Goal: Task Accomplishment & Management: Complete application form

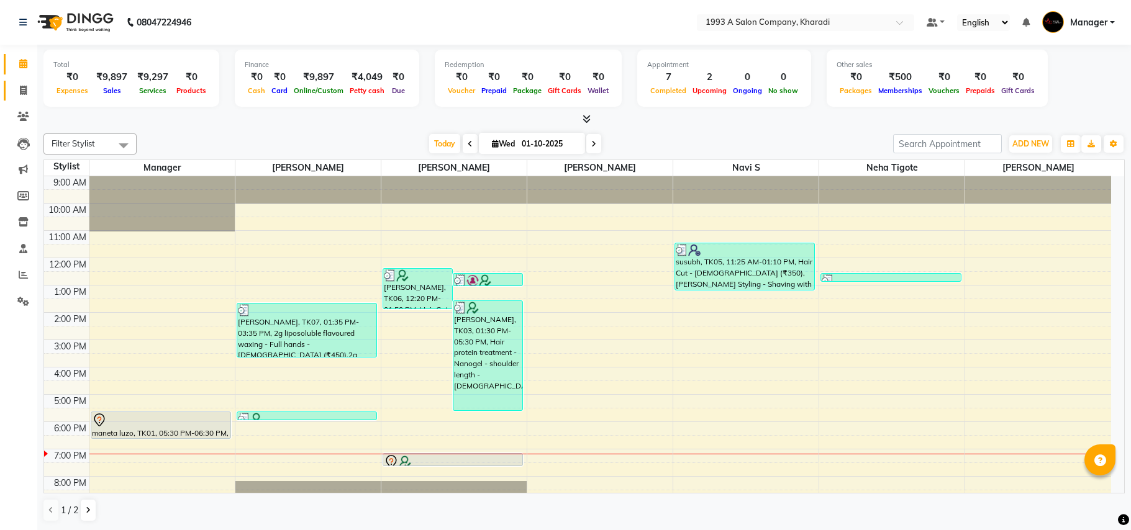
click at [17, 81] on link "Invoice" at bounding box center [19, 91] width 30 height 20
select select "service"
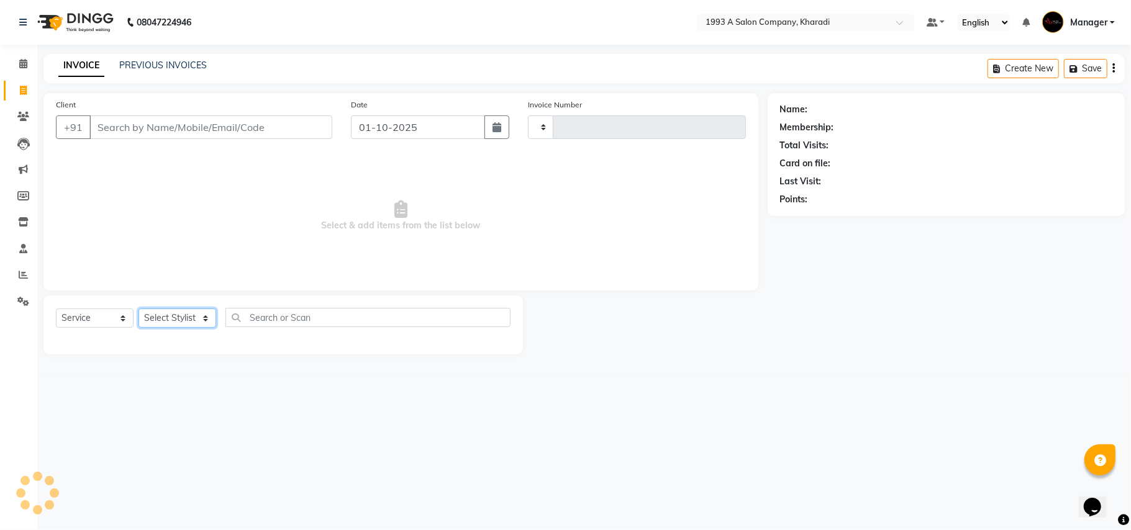
click at [197, 323] on select "Select Stylist" at bounding box center [177, 318] width 78 height 19
click at [196, 318] on select "Select Stylist" at bounding box center [177, 318] width 78 height 19
click at [190, 309] on select "Select Stylist" at bounding box center [177, 318] width 78 height 19
type input "2098"
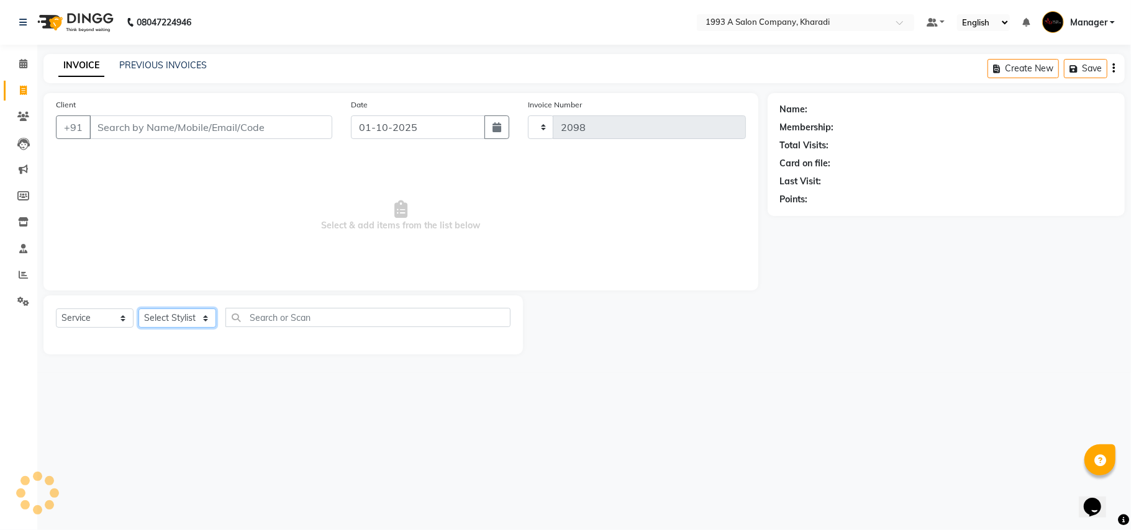
select select "651"
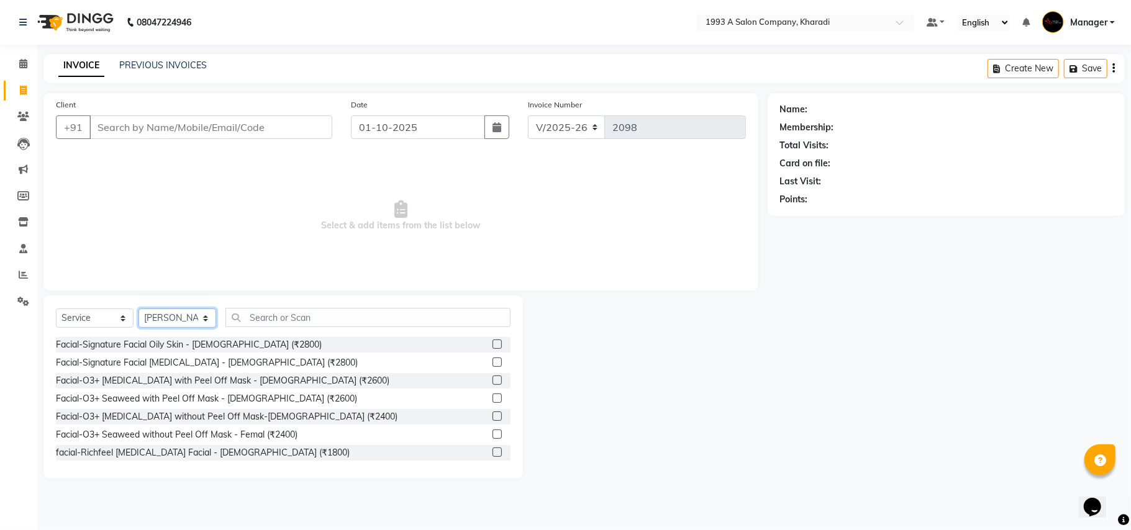
click at [177, 316] on select "Select Stylist [PERSON_NAME] [PERSON_NAME] Manager [PERSON_NAME] S Neha Tigote …" at bounding box center [177, 318] width 78 height 19
select select "68583"
click at [138, 309] on select "Select Stylist [PERSON_NAME] [PERSON_NAME] Manager [PERSON_NAME] S Neha Tigote …" at bounding box center [177, 318] width 78 height 19
click at [676, 341] on div at bounding box center [645, 387] width 245 height 183
click at [254, 313] on input "text" at bounding box center [367, 317] width 285 height 19
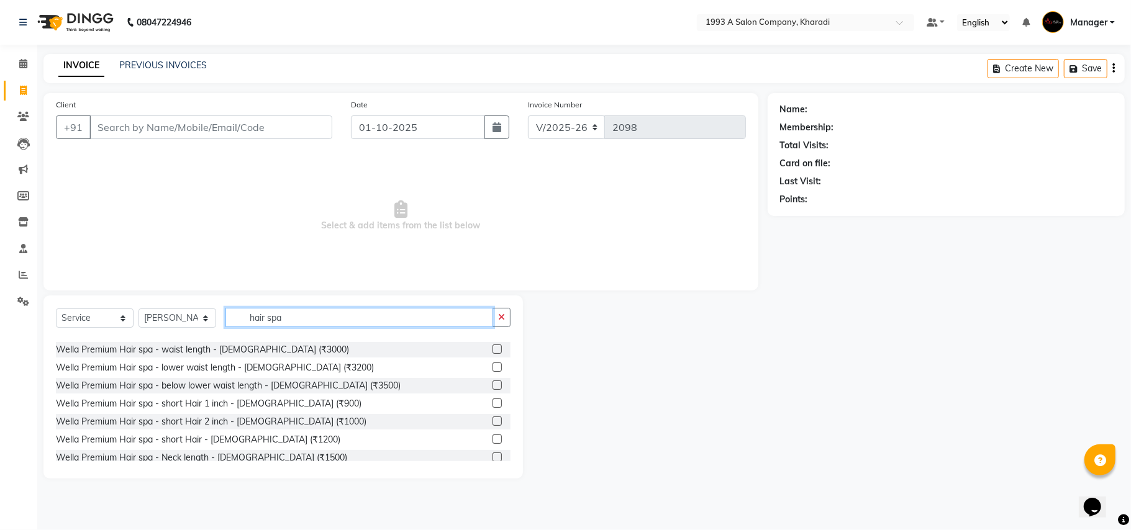
scroll to position [125, 0]
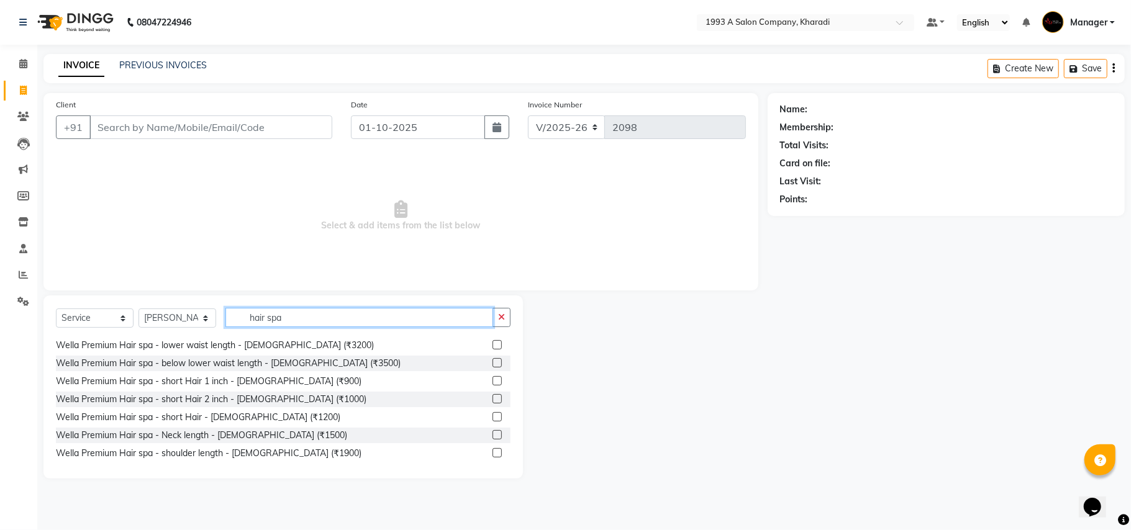
type input "hair spa"
click at [492, 397] on label at bounding box center [496, 398] width 9 height 9
click at [492, 397] on input "checkbox" at bounding box center [496, 400] width 8 height 8
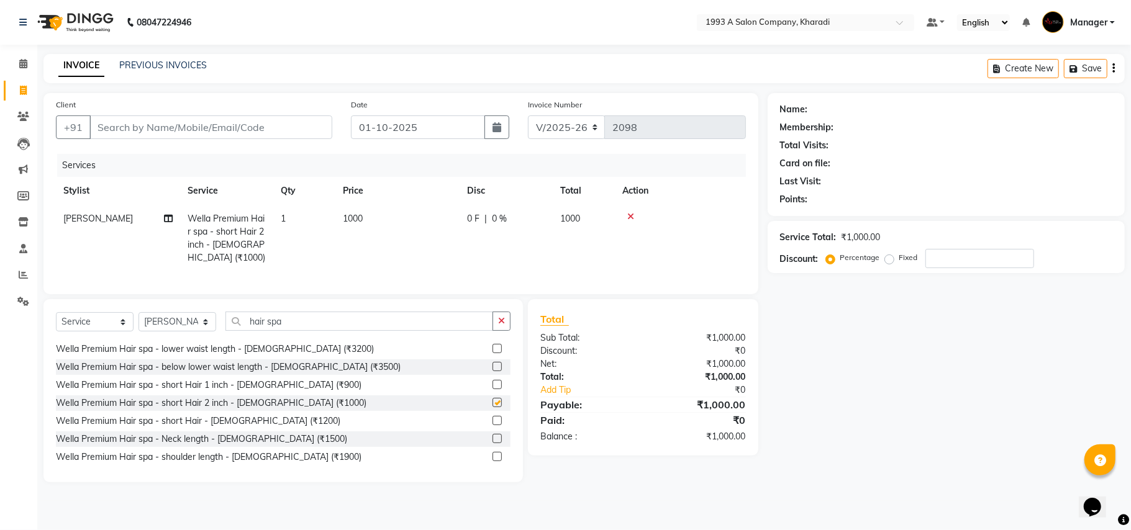
checkbox input "false"
click at [369, 321] on input "hair spa" at bounding box center [359, 321] width 268 height 19
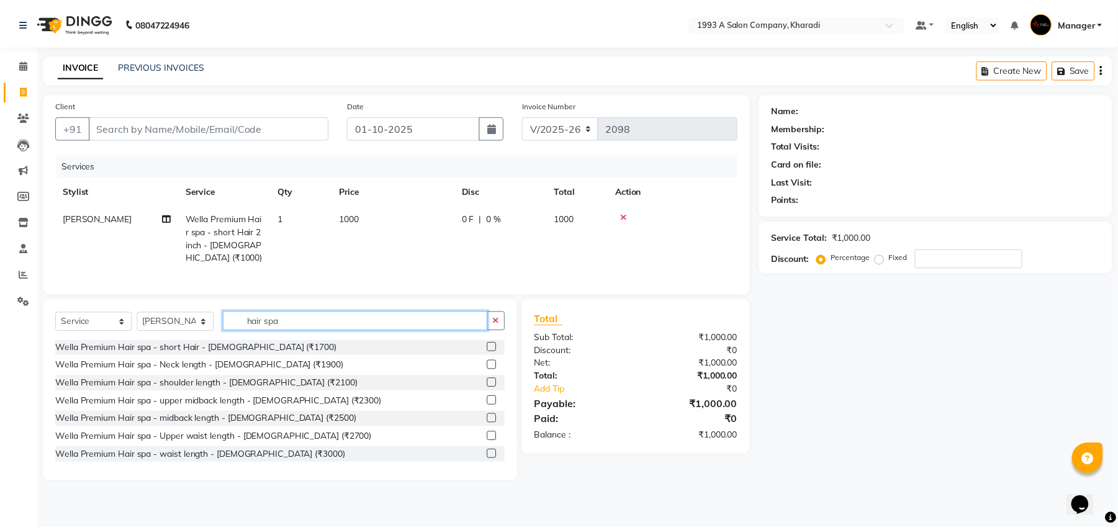
scroll to position [0, 0]
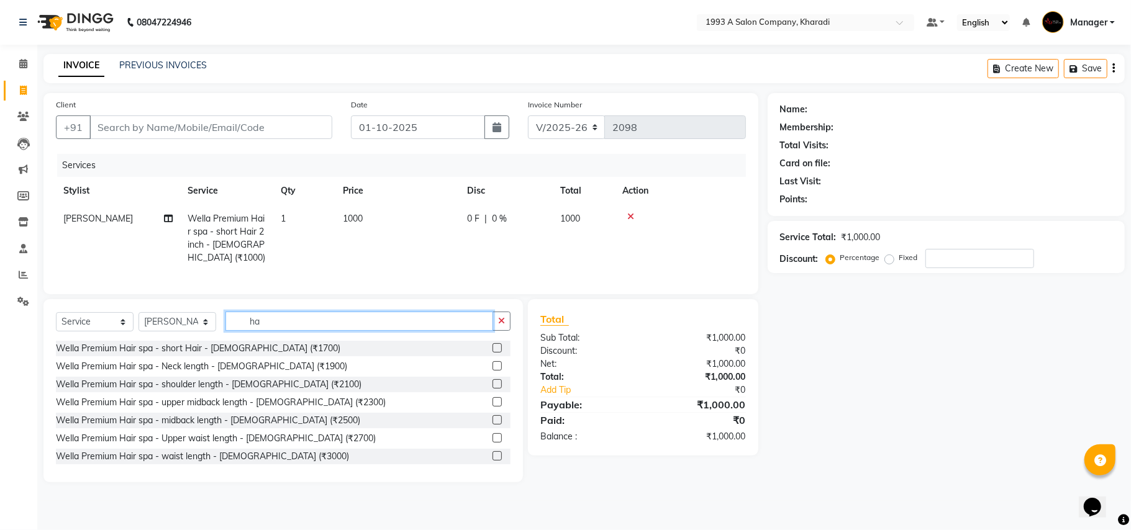
type input "h"
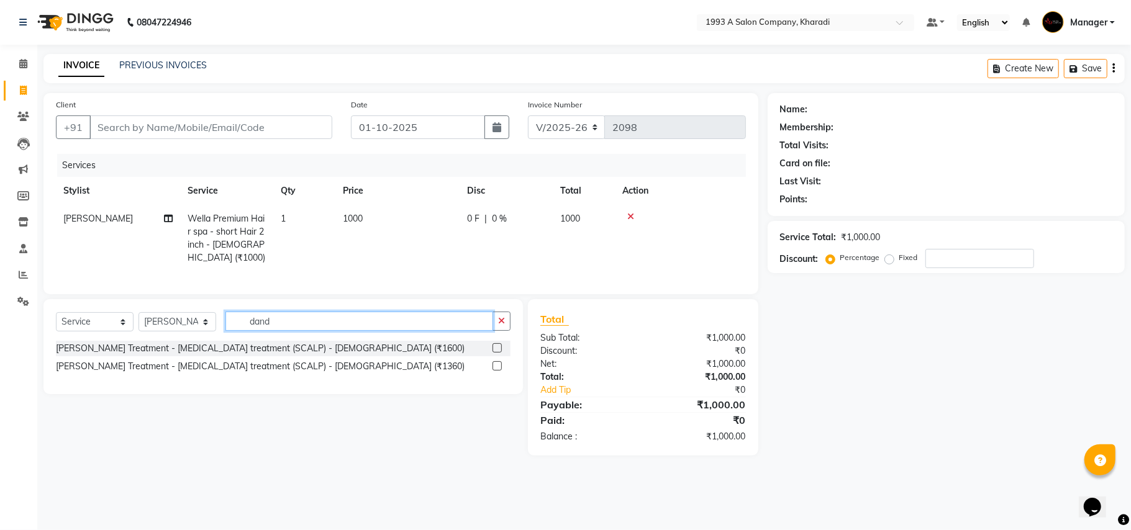
type input "dand"
click at [497, 363] on label at bounding box center [496, 365] width 9 height 9
click at [497, 363] on input "checkbox" at bounding box center [496, 367] width 8 height 8
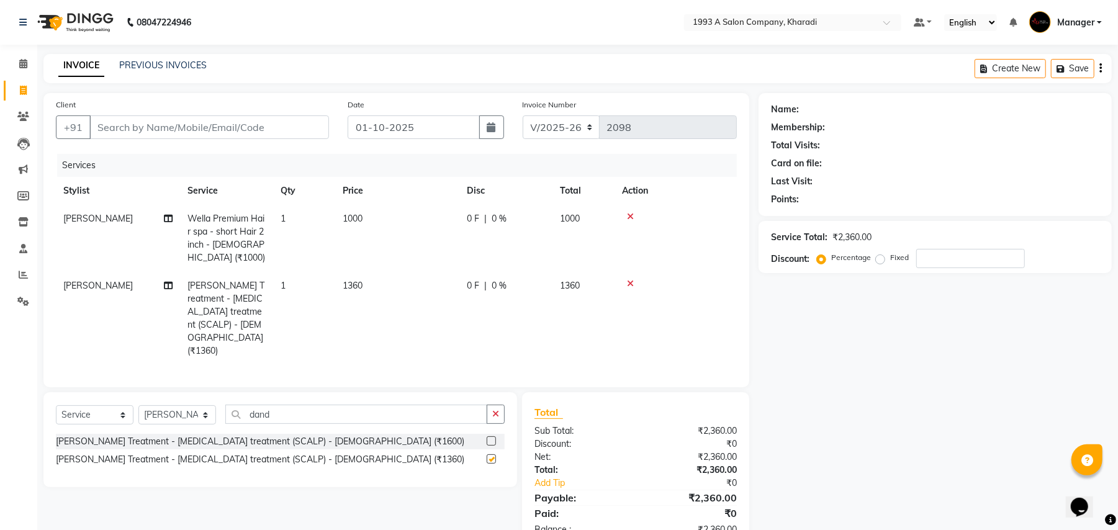
checkbox input "false"
click at [398, 287] on td "1360" at bounding box center [397, 318] width 124 height 93
select select "68583"
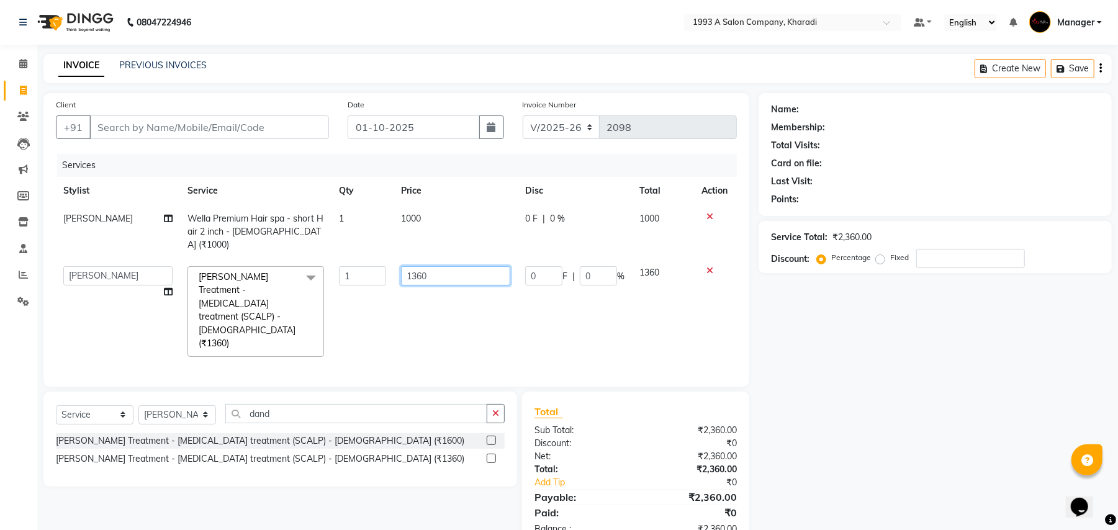
click at [428, 266] on input "1360" at bounding box center [455, 275] width 109 height 19
type input "1"
type input "1000"
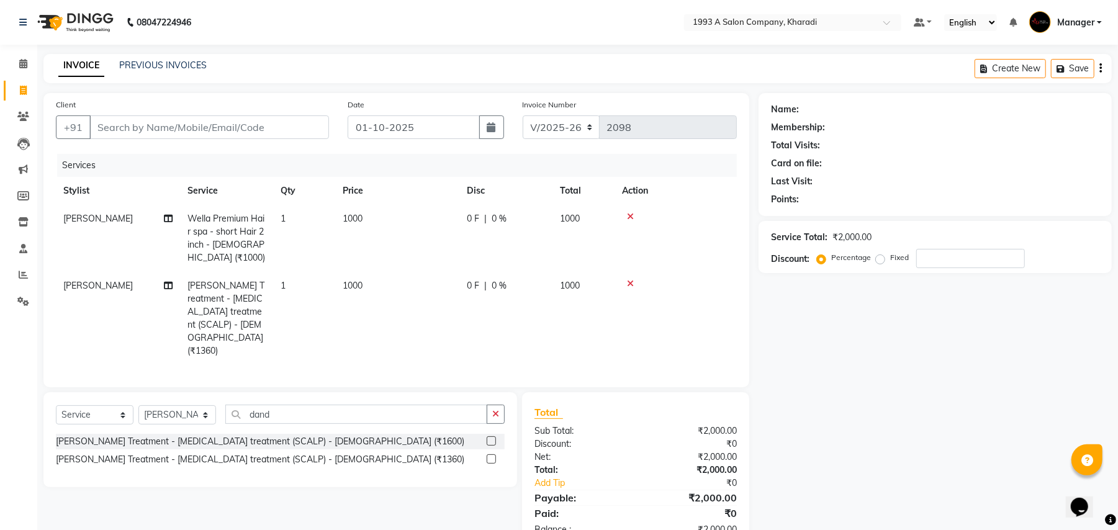
click at [436, 284] on td "1000" at bounding box center [397, 318] width 124 height 93
select select "68583"
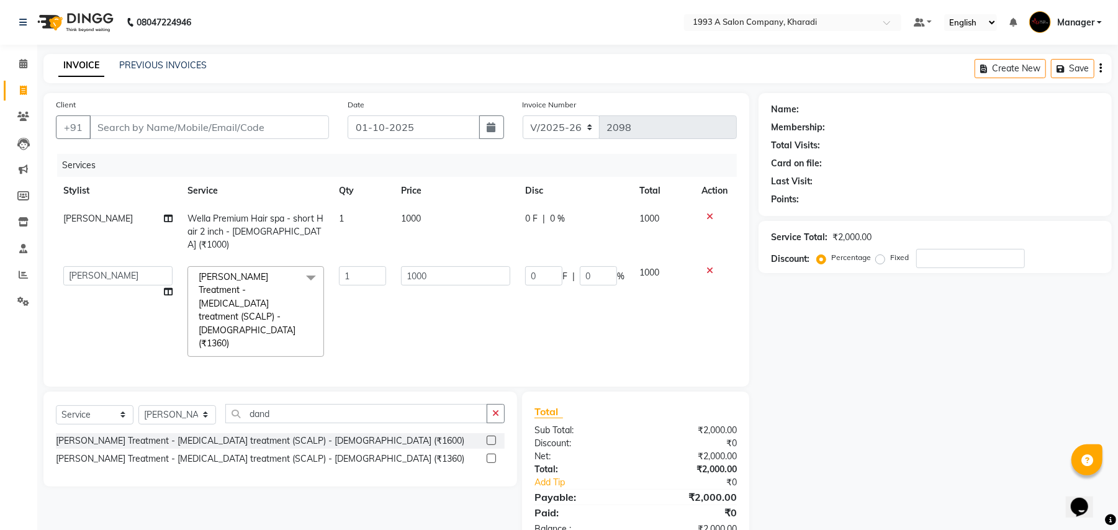
click at [695, 309] on td at bounding box center [715, 312] width 43 height 106
click at [348, 404] on input "dand" at bounding box center [356, 413] width 262 height 19
type input "d"
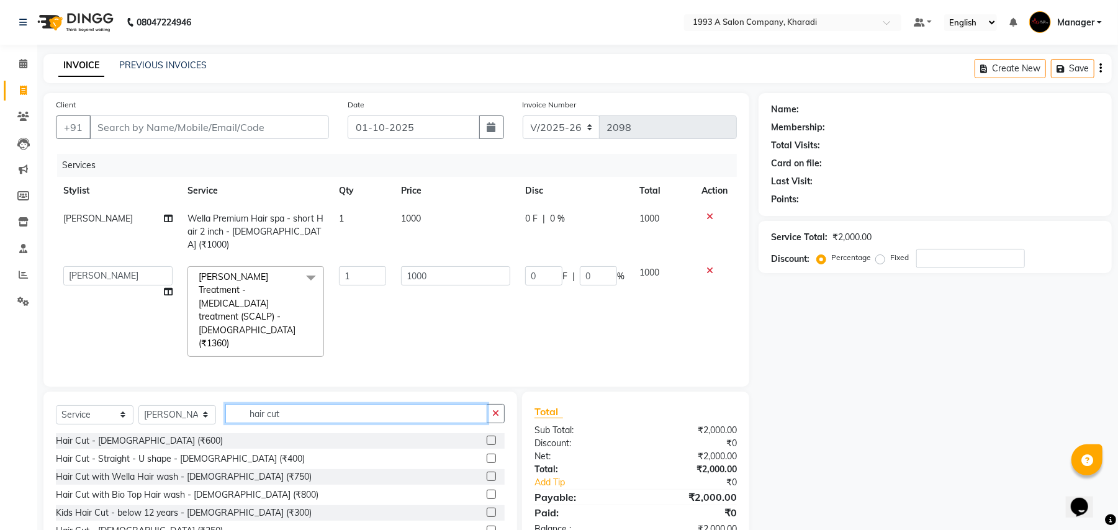
type input "hair cut"
click at [487, 526] on label at bounding box center [491, 530] width 9 height 9
click at [487, 527] on input "checkbox" at bounding box center [491, 531] width 8 height 8
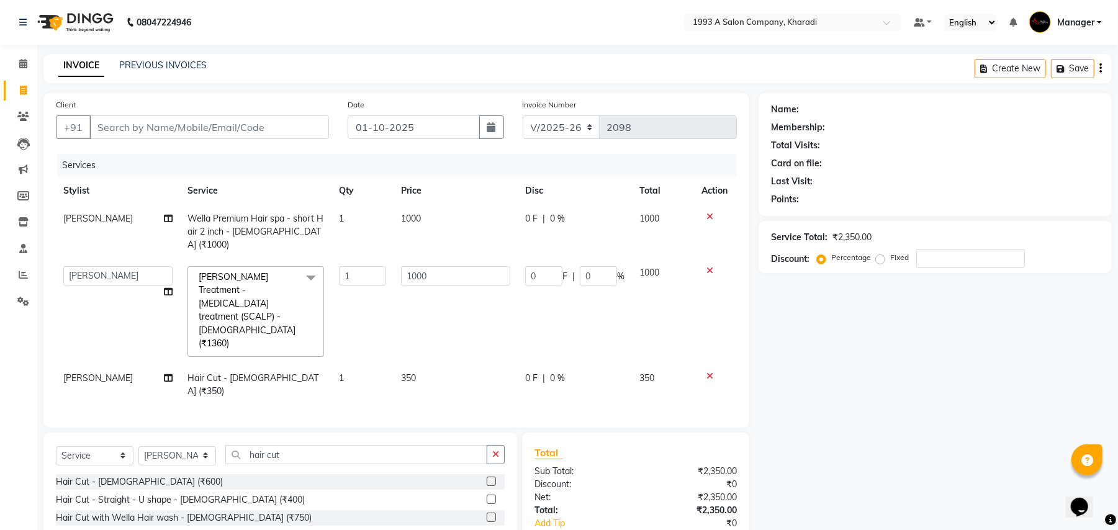
checkbox input "false"
click at [289, 445] on input "hair cut" at bounding box center [356, 454] width 262 height 19
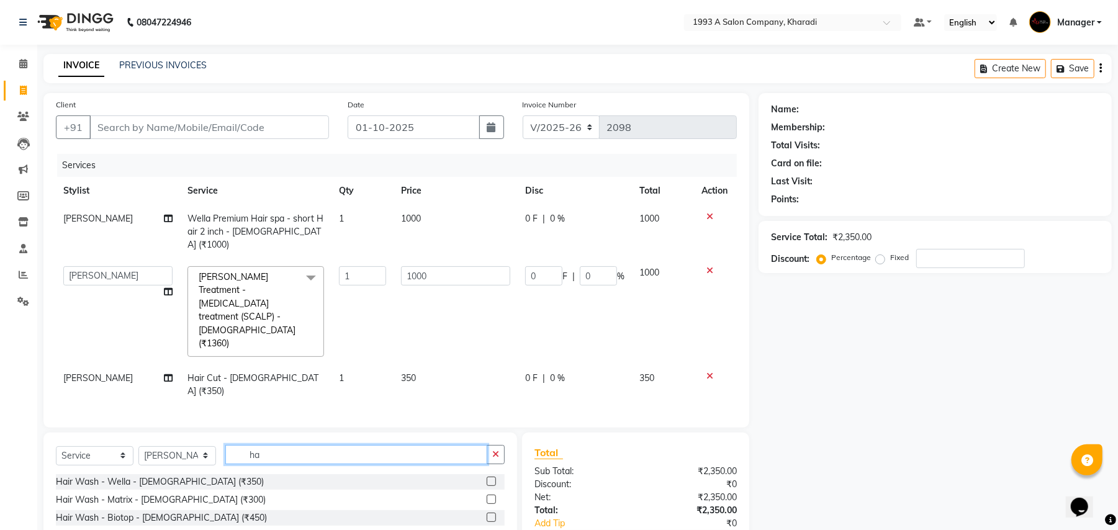
type input "h"
type input "beard"
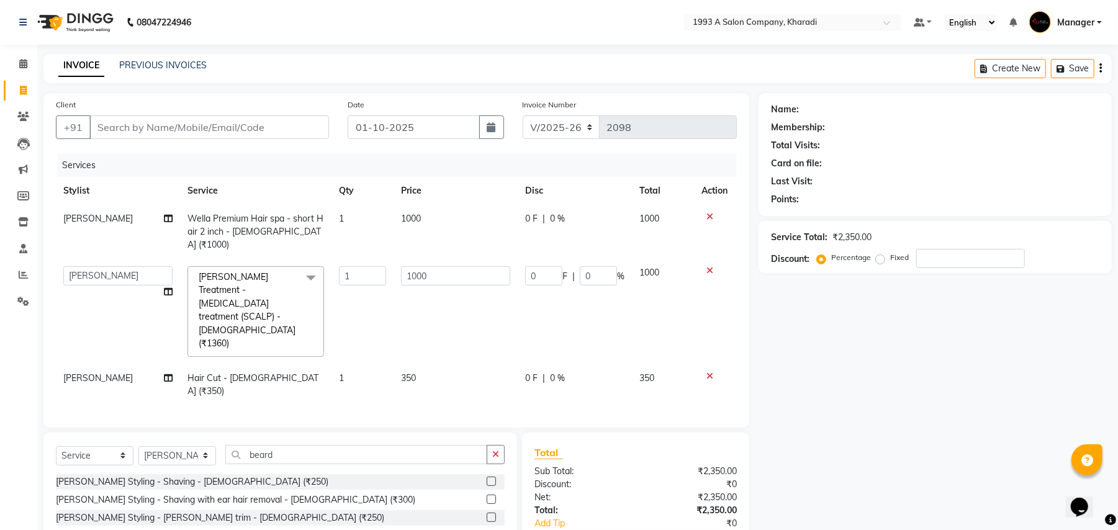
click at [487, 530] on label at bounding box center [491, 535] width 9 height 9
click at [487, 530] on input "checkbox" at bounding box center [491, 536] width 8 height 8
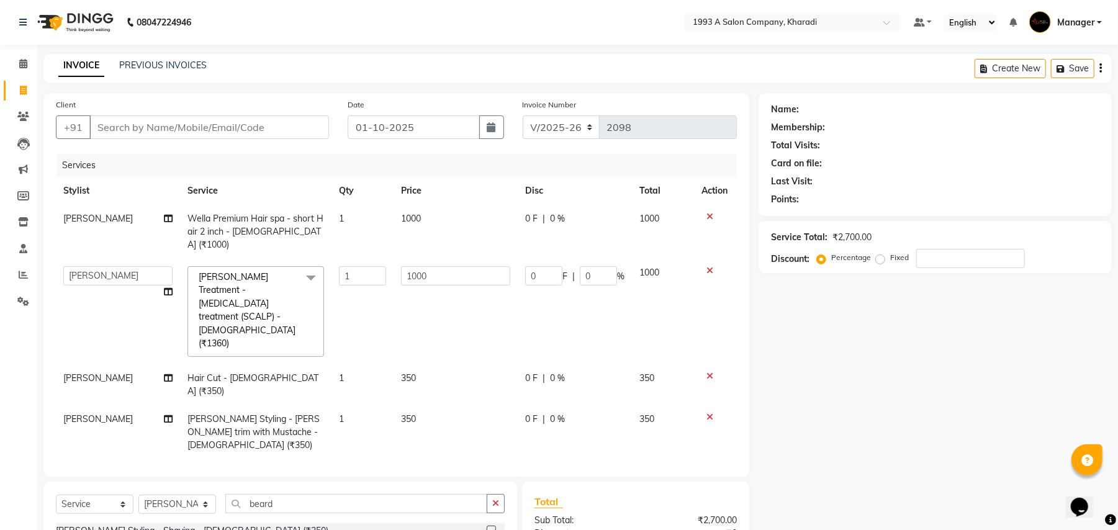
checkbox input "false"
click at [115, 134] on input "Client" at bounding box center [209, 127] width 240 height 24
type input "6"
type input "0"
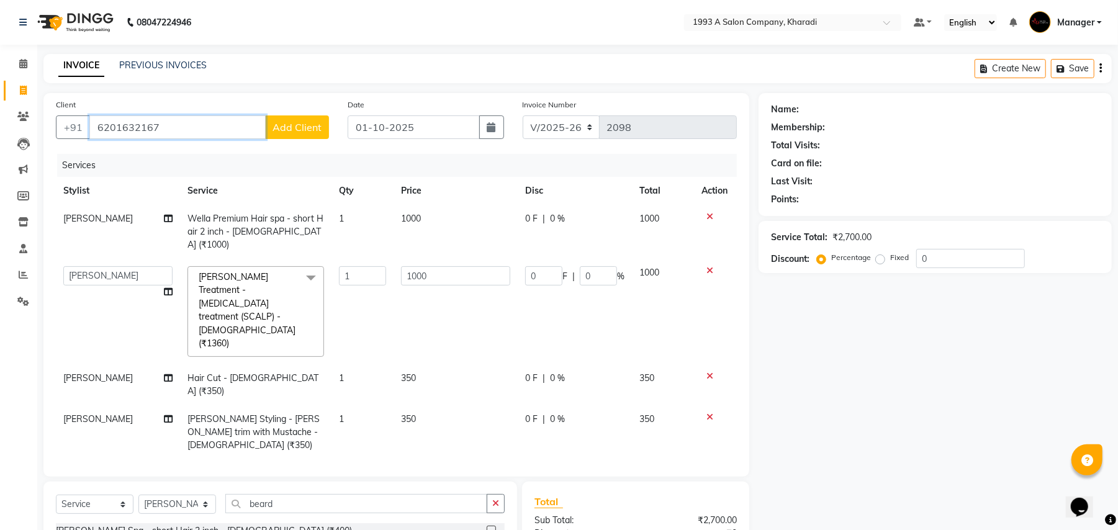
type input "6201632167"
click at [299, 133] on button "Add Client" at bounding box center [297, 127] width 64 height 24
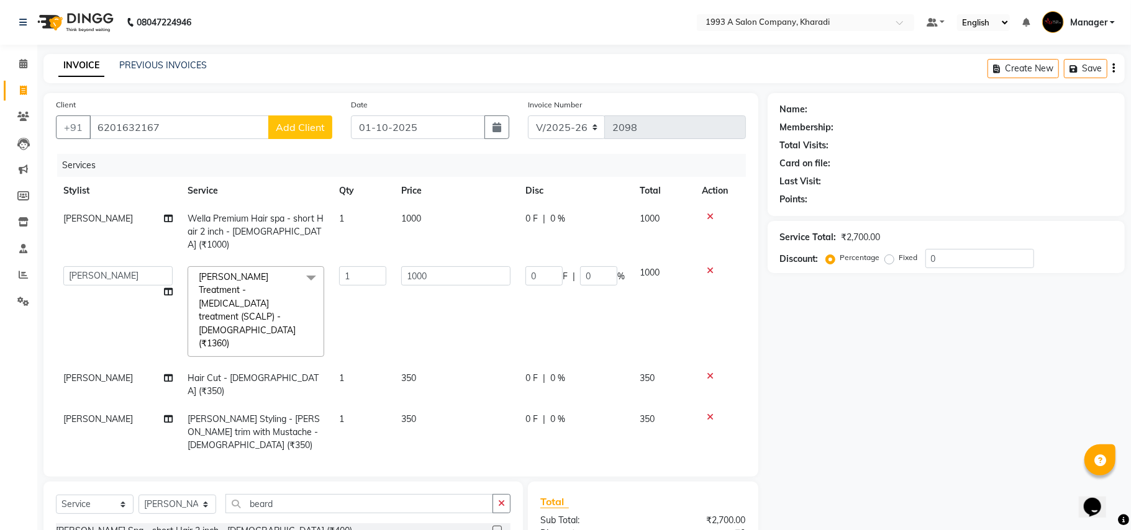
select select "22"
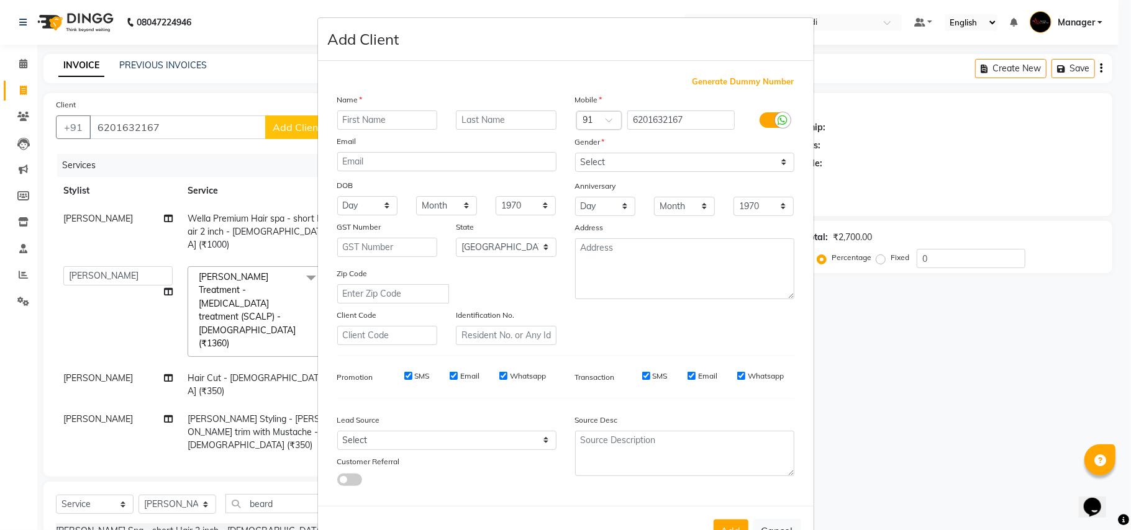
click at [370, 122] on input "text" at bounding box center [387, 120] width 101 height 19
type input "tushar"
click at [658, 157] on select "Select [DEMOGRAPHIC_DATA] [DEMOGRAPHIC_DATA] Other Prefer Not To Say" at bounding box center [684, 162] width 219 height 19
select select "[DEMOGRAPHIC_DATA]"
click at [575, 153] on select "Select [DEMOGRAPHIC_DATA] [DEMOGRAPHIC_DATA] Other Prefer Not To Say" at bounding box center [684, 162] width 219 height 19
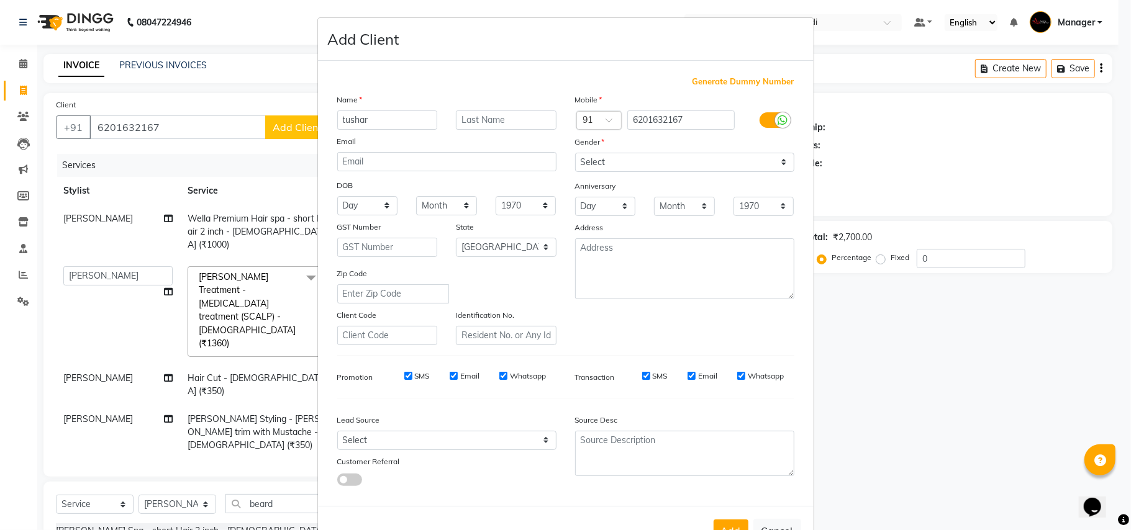
click at [717, 527] on button "Add" at bounding box center [730, 531] width 35 height 22
select select
select select "null"
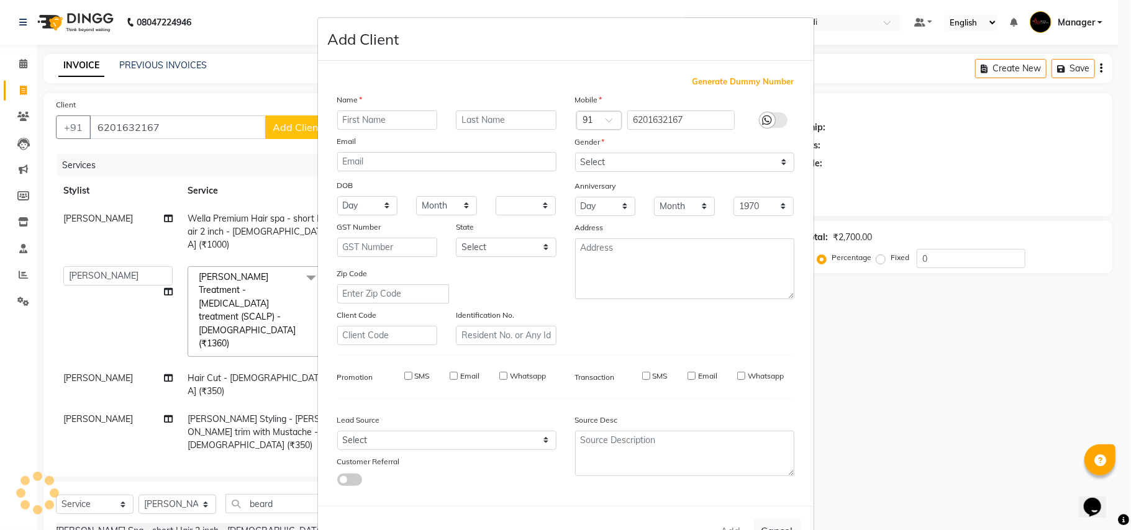
select select
checkbox input "false"
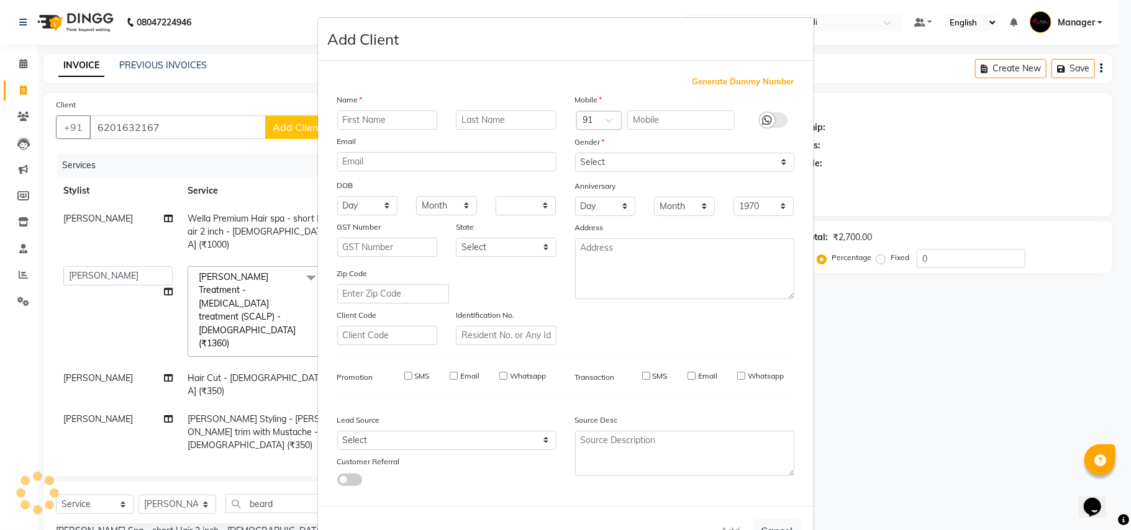
checkbox input "false"
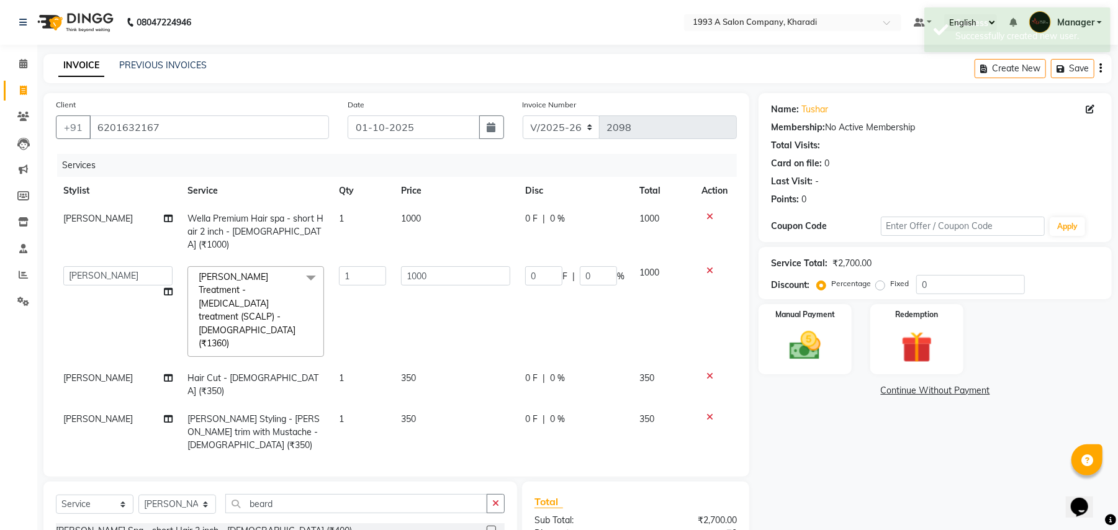
scroll to position [106, 0]
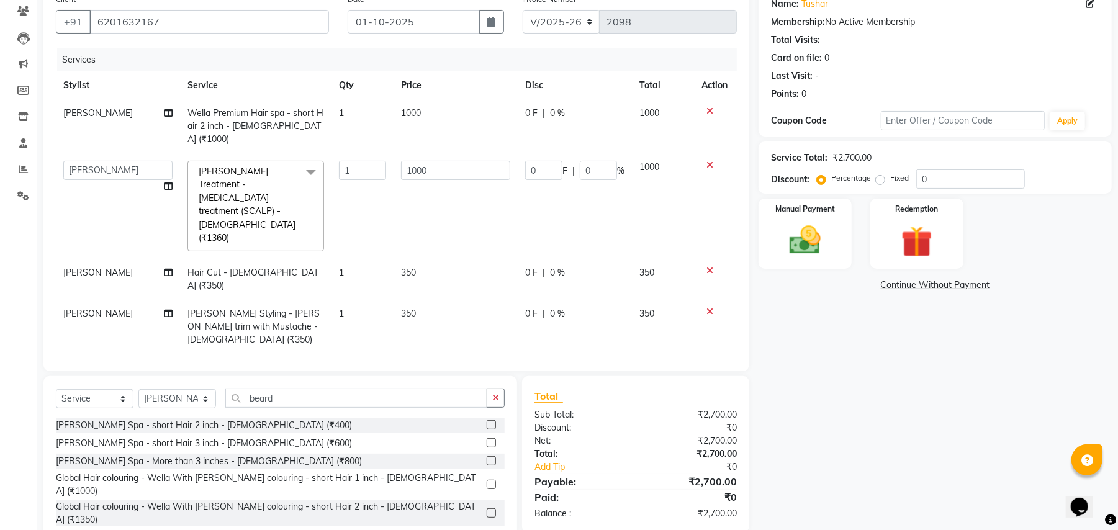
click at [833, 368] on div "Name: Tushar Membership: No Active Membership Total Visits: Card on file: 0 Las…" at bounding box center [940, 274] width 363 height 572
click at [802, 256] on img at bounding box center [805, 241] width 53 height 38
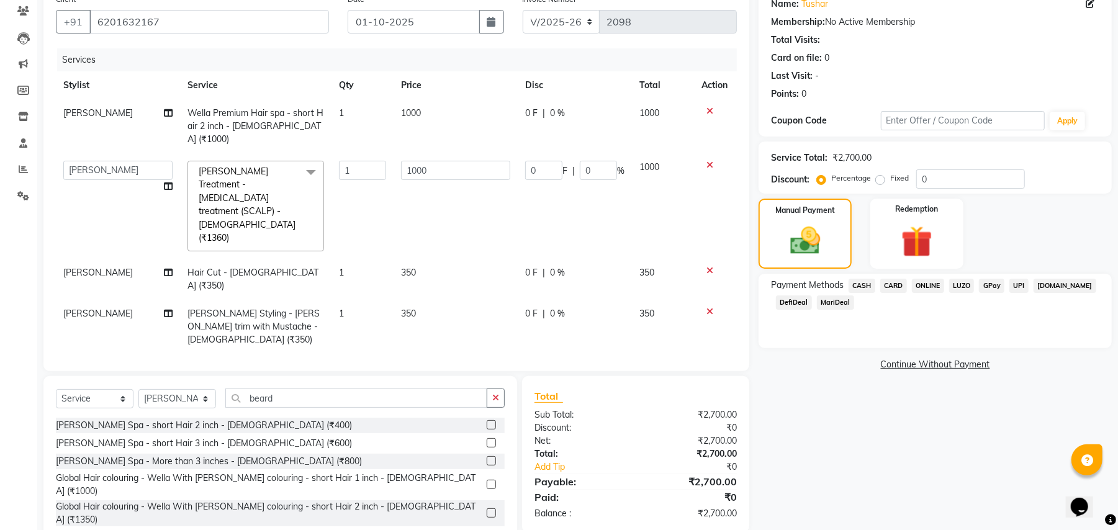
click at [964, 282] on span "LUZO" at bounding box center [961, 286] width 25 height 14
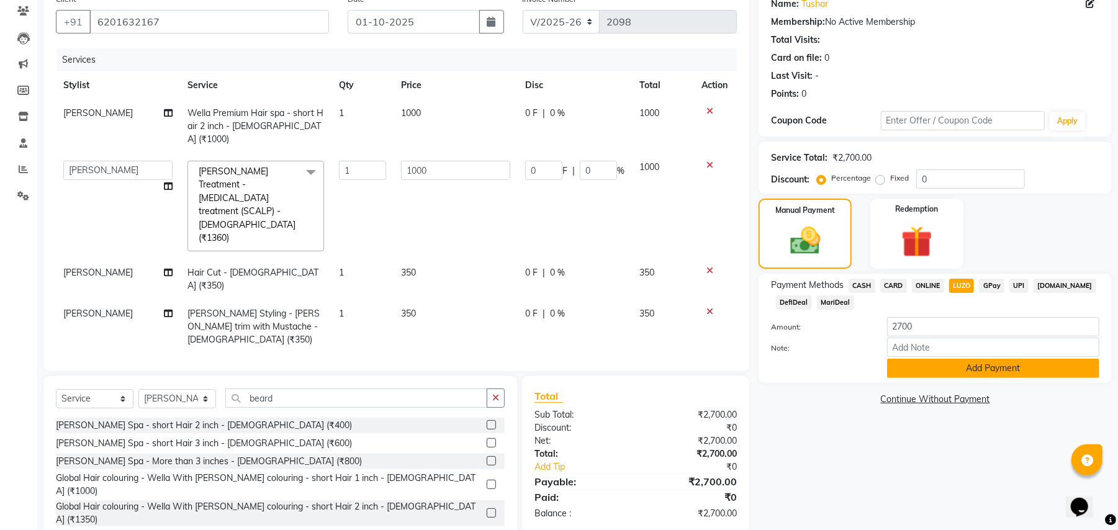
click at [990, 373] on button "Add Payment" at bounding box center [993, 368] width 212 height 19
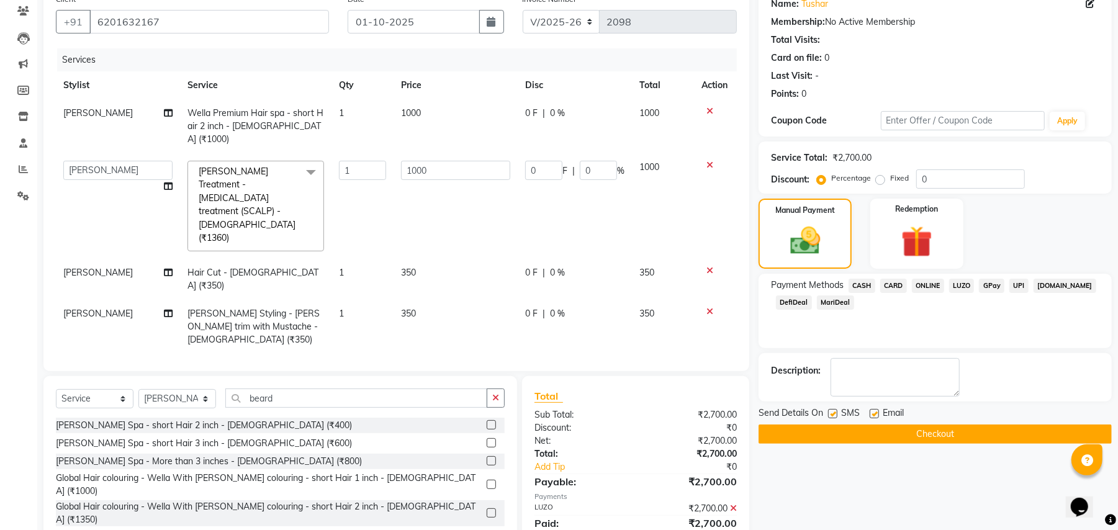
click at [962, 435] on button "Checkout" at bounding box center [935, 434] width 353 height 19
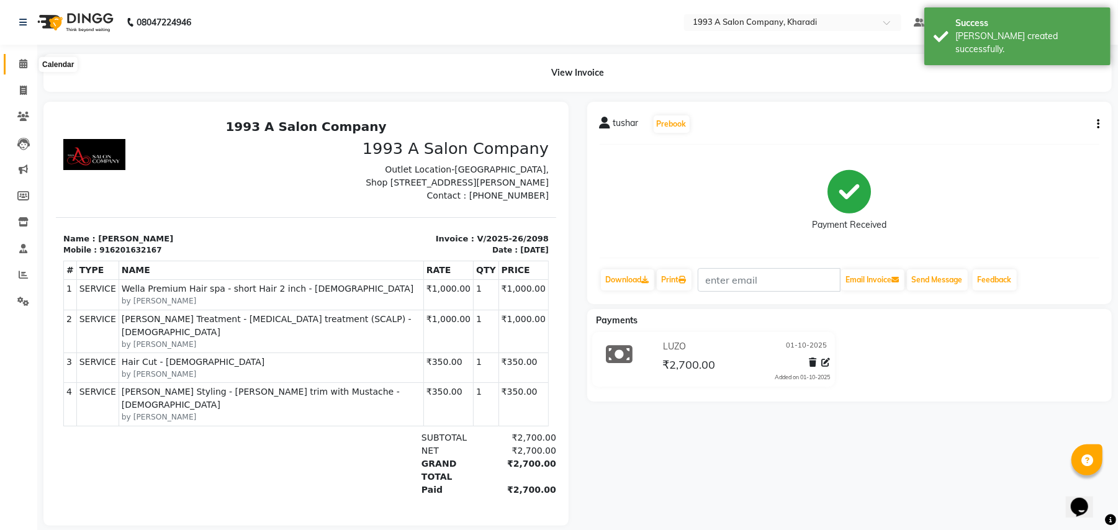
click at [20, 63] on icon at bounding box center [23, 63] width 8 height 9
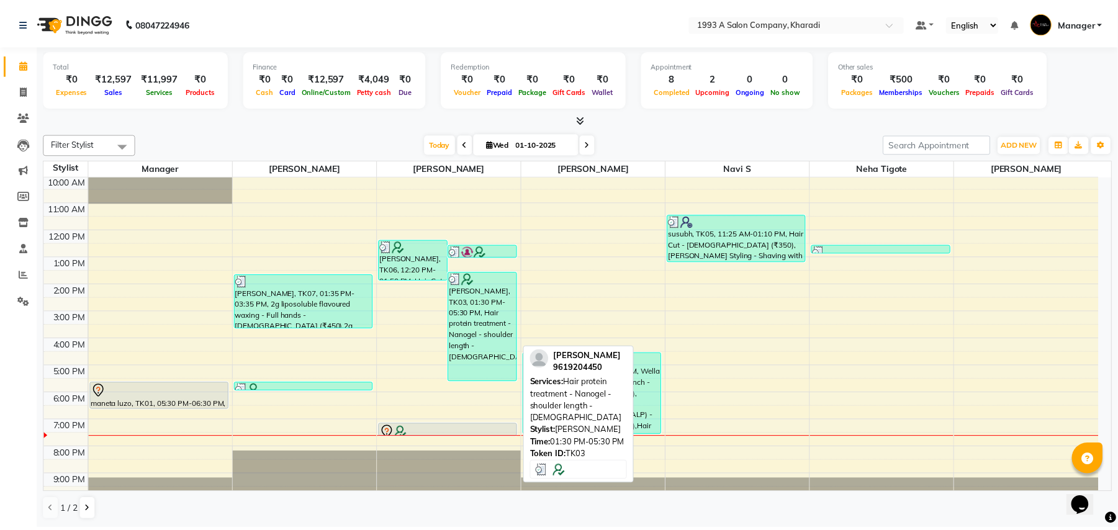
scroll to position [43, 0]
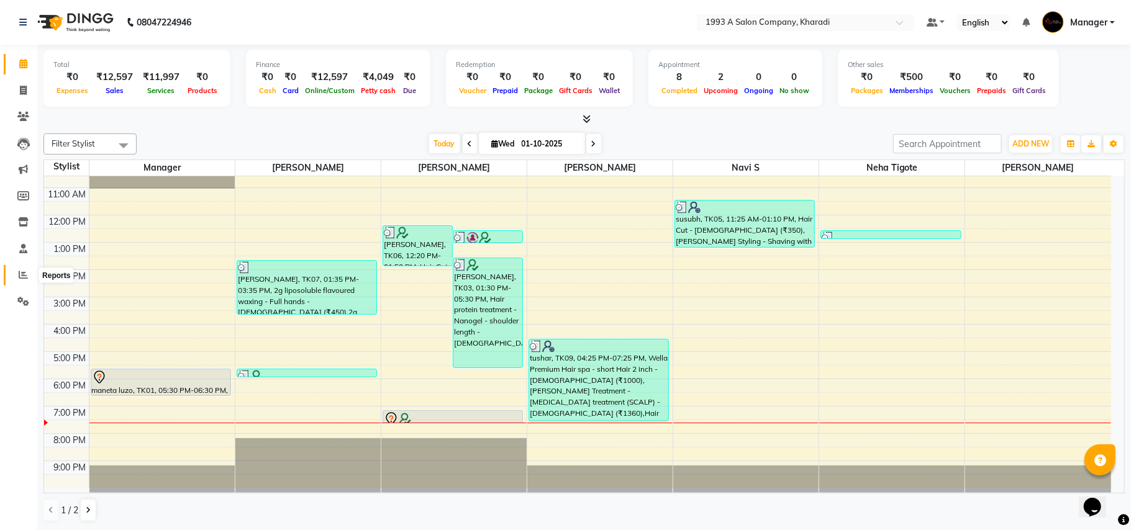
click at [17, 276] on span at bounding box center [23, 275] width 22 height 14
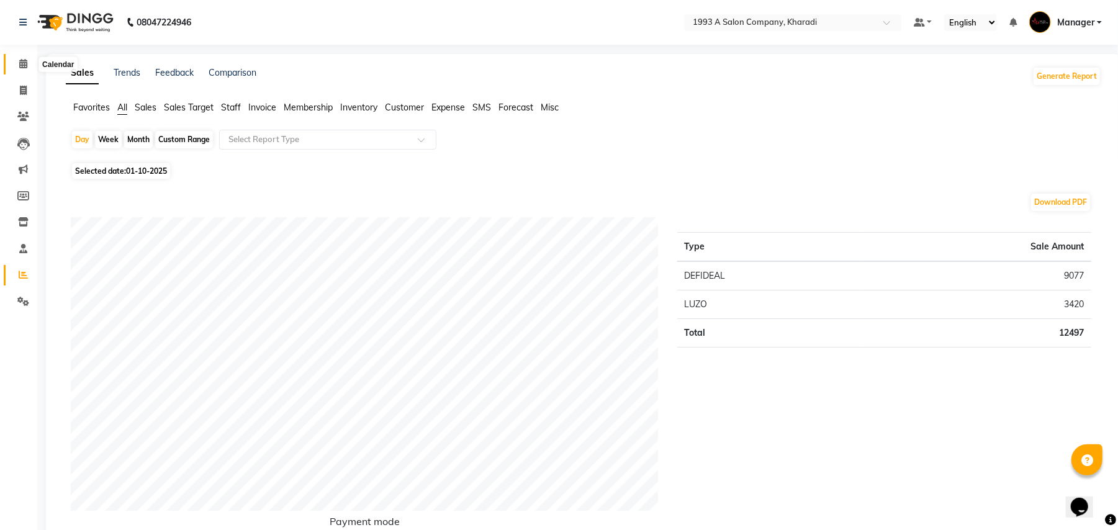
click at [26, 58] on span at bounding box center [23, 64] width 22 height 14
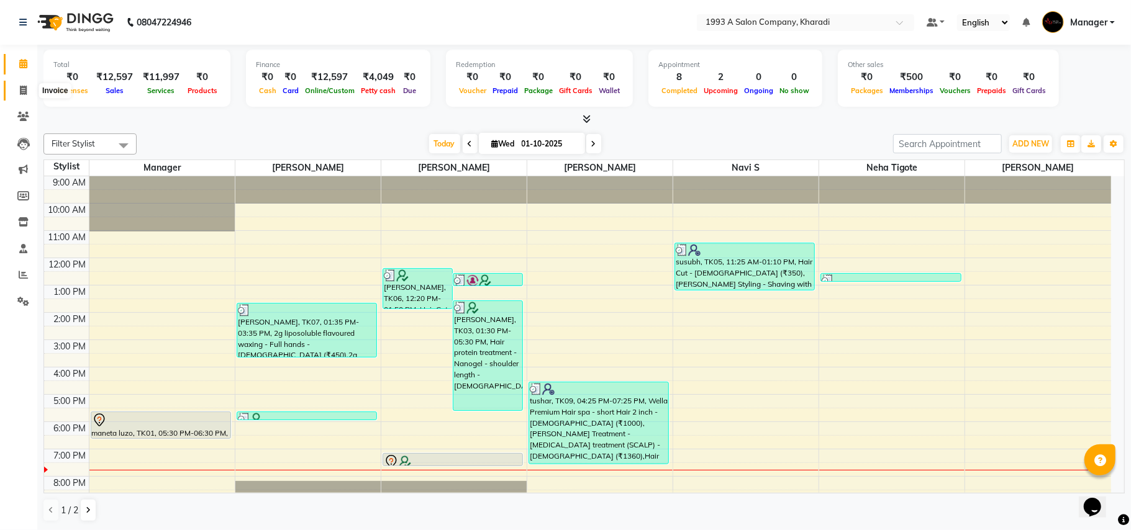
click at [21, 92] on icon at bounding box center [23, 90] width 7 height 9
select select "service"
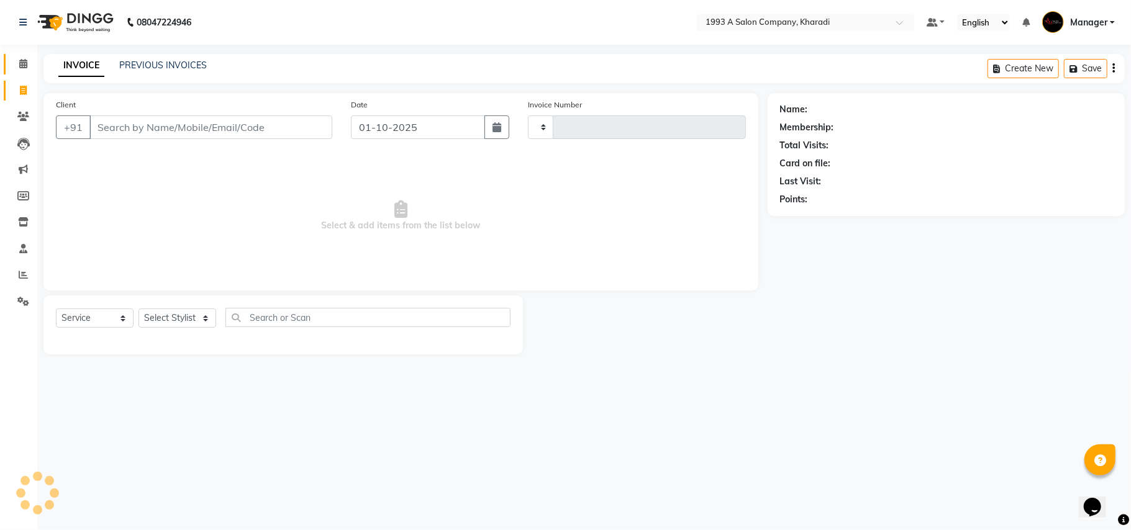
type input "2099"
select select "651"
click at [112, 130] on input "Client" at bounding box center [210, 127] width 243 height 24
select select "13350"
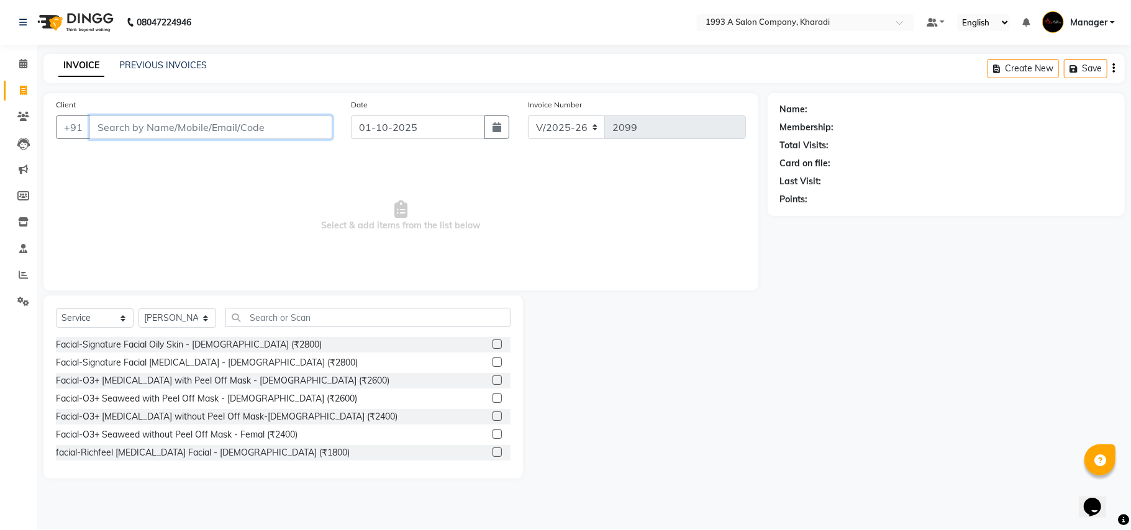
click at [143, 122] on input "Client" at bounding box center [210, 127] width 243 height 24
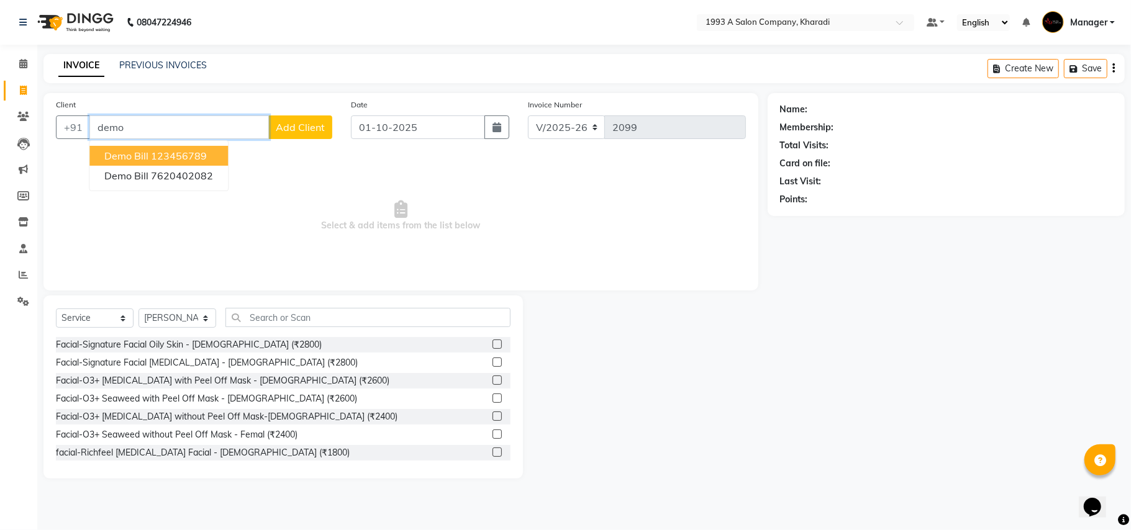
click at [155, 158] on ngb-highlight "123456789" at bounding box center [179, 156] width 56 height 12
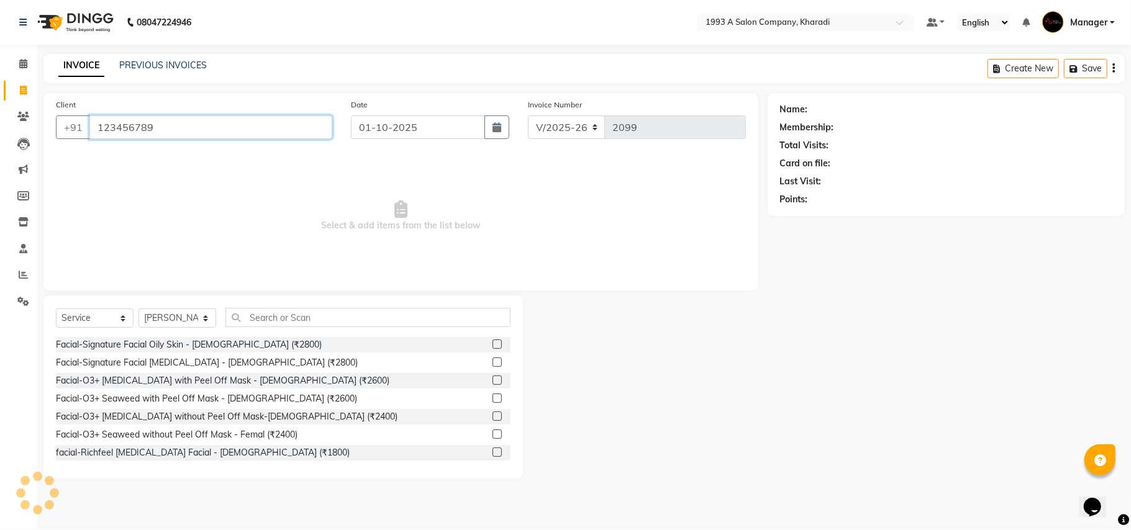
type input "123456789"
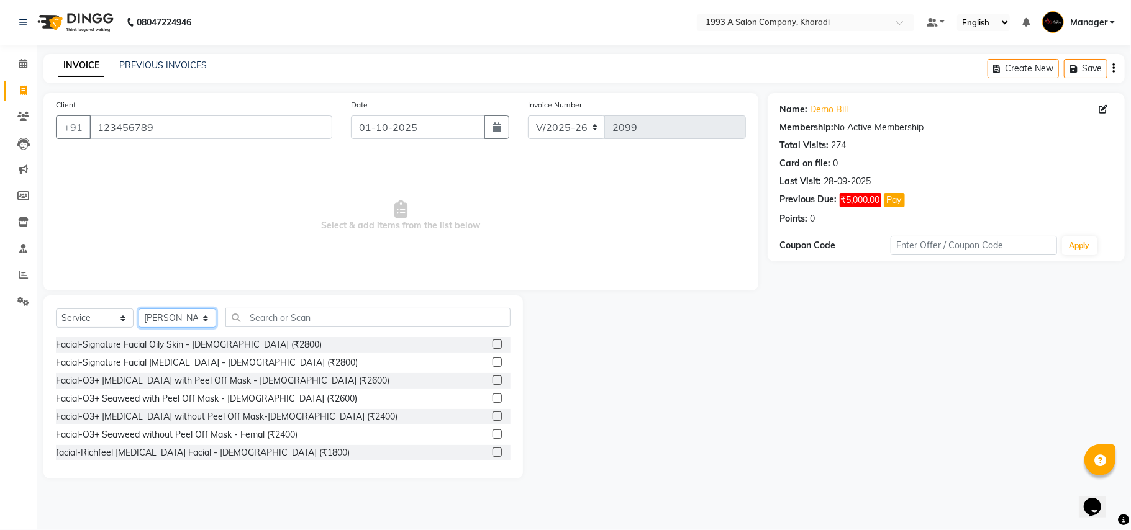
click at [188, 316] on select "Select Stylist [PERSON_NAME] [PERSON_NAME] Manager [PERSON_NAME] S Neha Tigote …" at bounding box center [177, 318] width 78 height 19
select select "53074"
click at [138, 309] on select "Select Stylist [PERSON_NAME] [PERSON_NAME] Manager [PERSON_NAME] S Neha Tigote …" at bounding box center [177, 318] width 78 height 19
click at [296, 309] on input "text" at bounding box center [367, 317] width 285 height 19
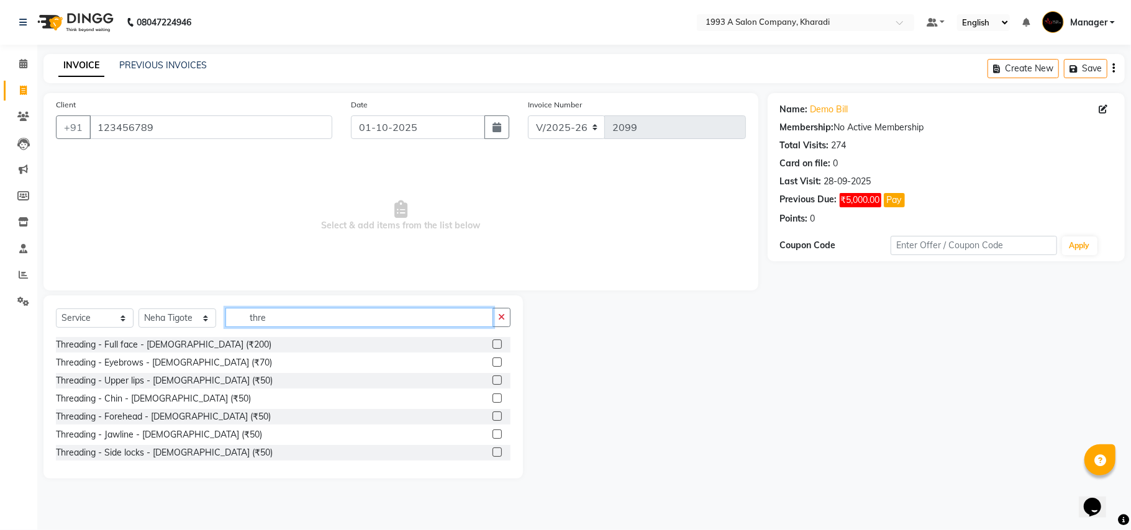
type input "thre"
click at [492, 361] on label at bounding box center [496, 362] width 9 height 9
click at [492, 361] on input "checkbox" at bounding box center [496, 363] width 8 height 8
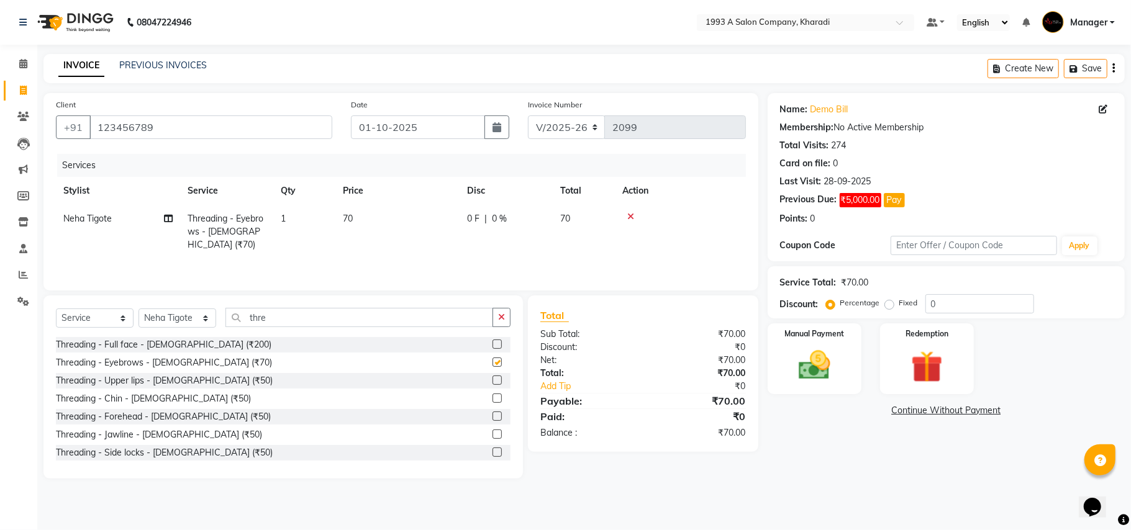
checkbox input "false"
click at [805, 363] on img at bounding box center [814, 365] width 54 height 38
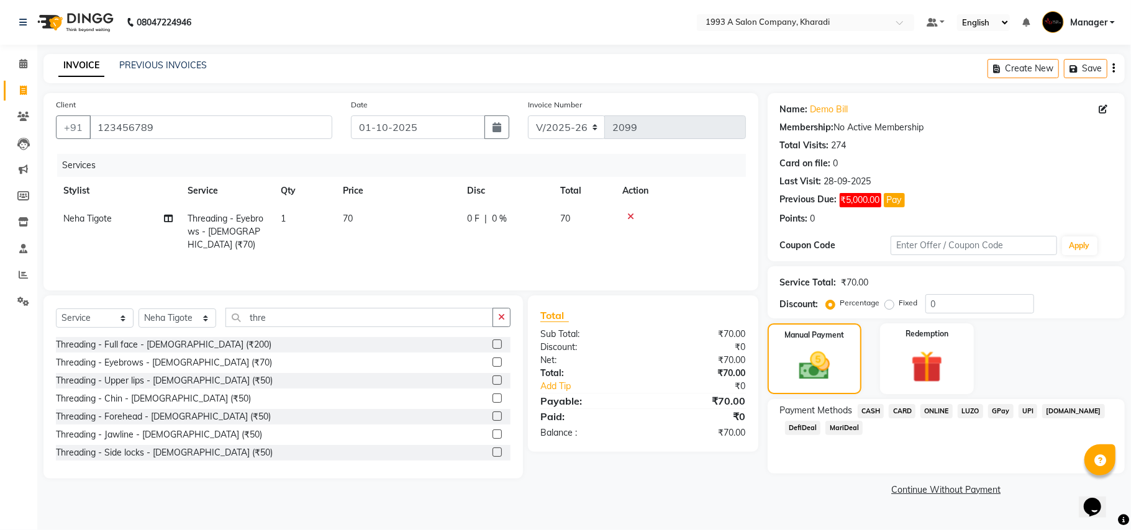
click at [875, 410] on span "CASH" at bounding box center [870, 411] width 27 height 14
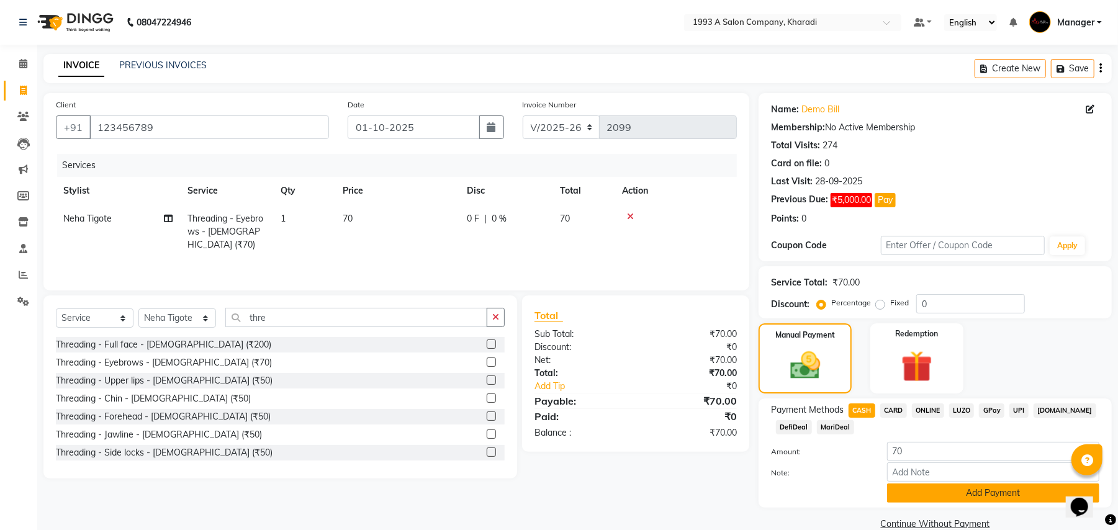
click at [969, 484] on button "Add Payment" at bounding box center [993, 493] width 212 height 19
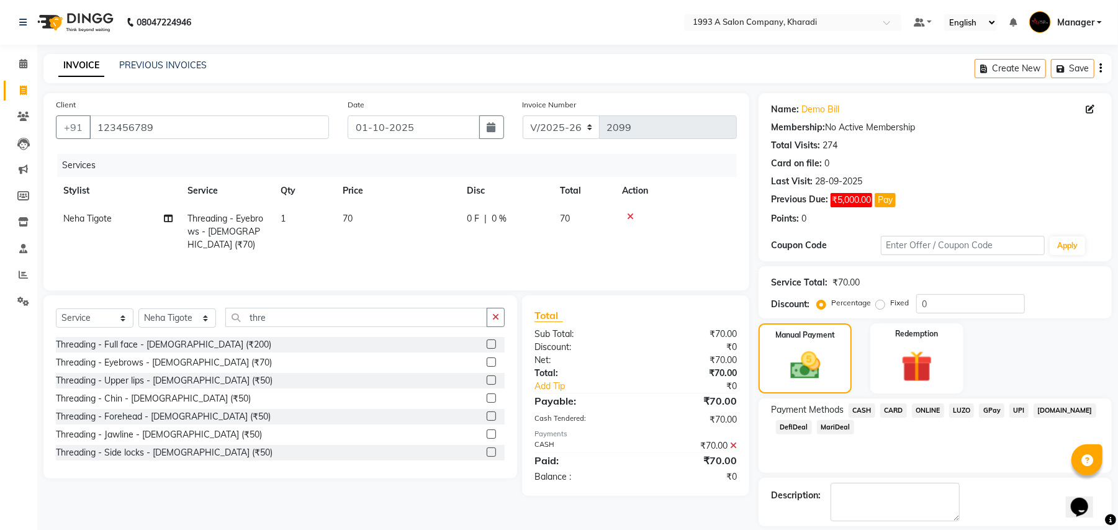
scroll to position [23, 0]
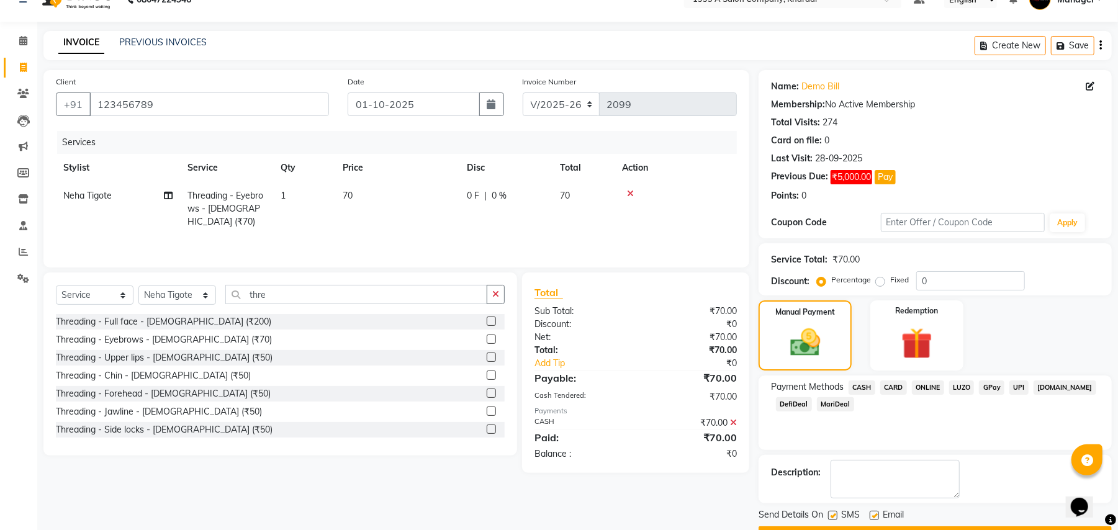
click at [952, 527] on button "Checkout" at bounding box center [935, 536] width 353 height 19
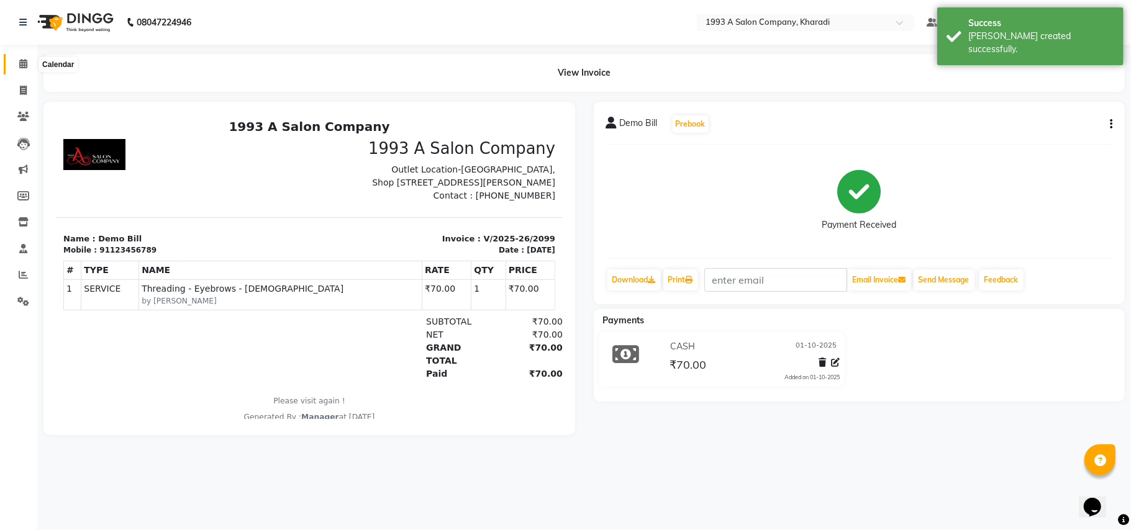
drag, startPoint x: 5, startPoint y: 75, endPoint x: 15, endPoint y: 65, distance: 14.0
click at [15, 65] on li "Calendar" at bounding box center [18, 64] width 37 height 27
click at [15, 65] on span at bounding box center [23, 64] width 22 height 14
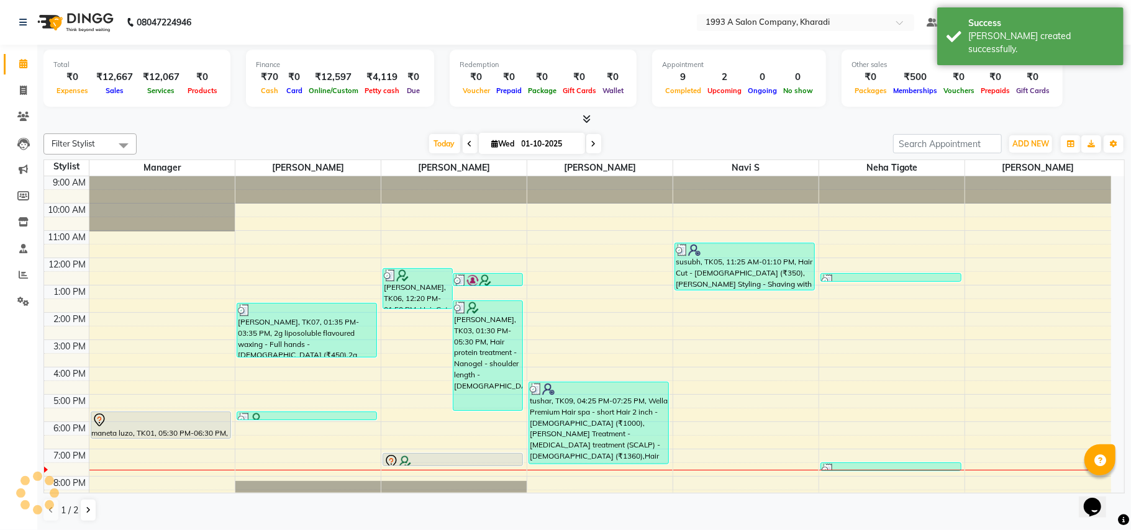
scroll to position [20, 0]
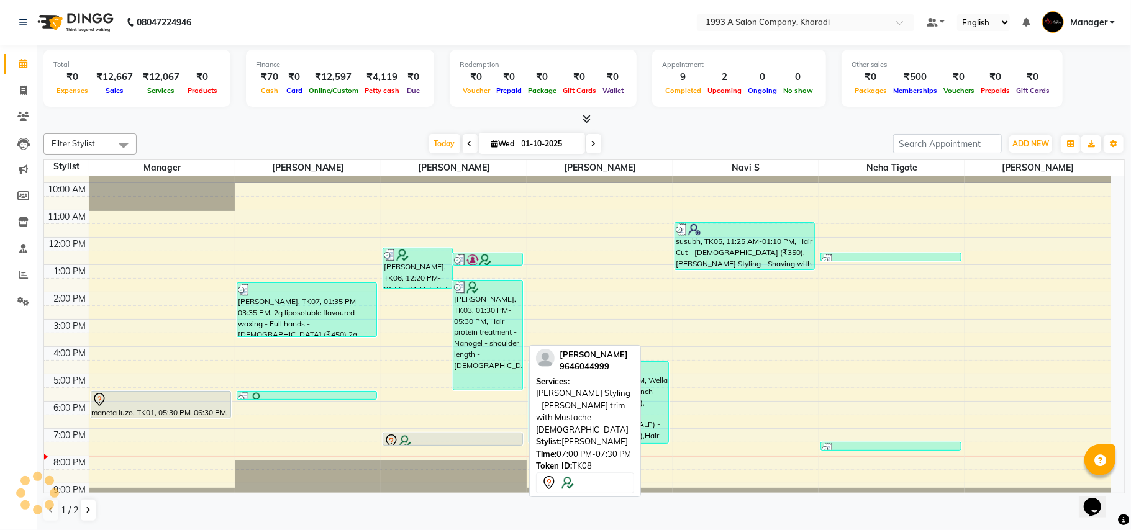
click at [433, 441] on div at bounding box center [453, 441] width 138 height 15
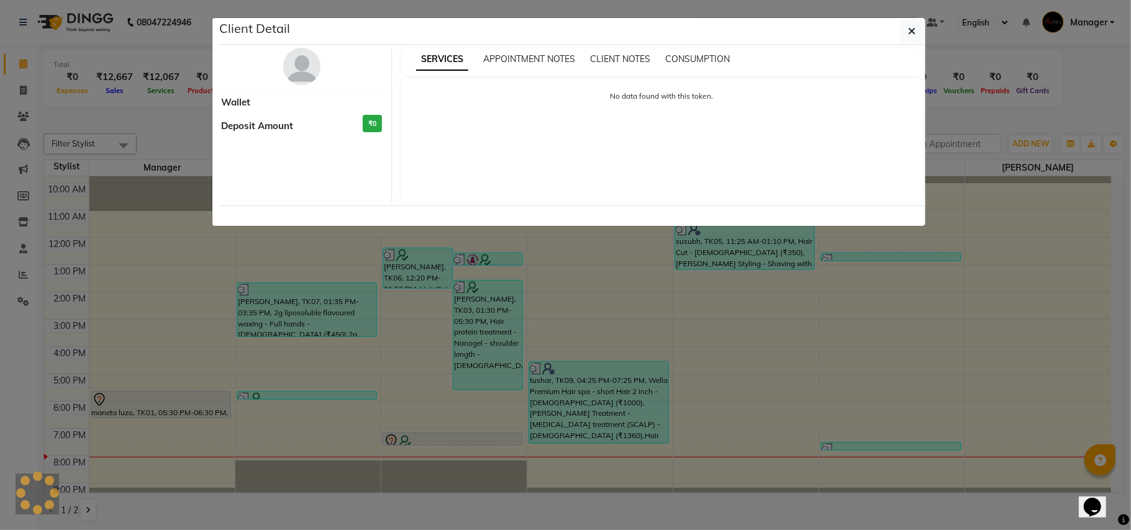
select select "7"
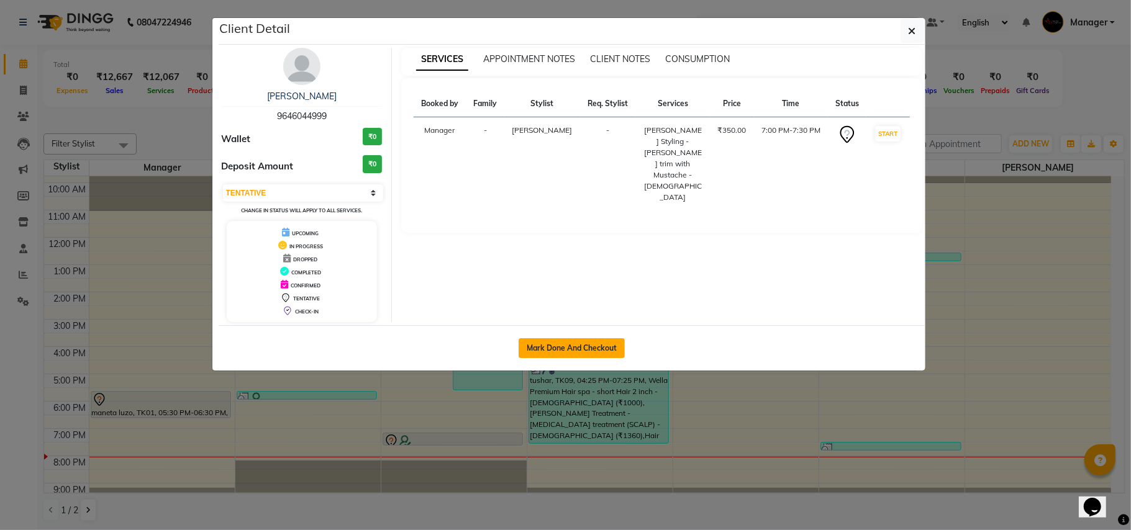
click at [571, 343] on button "Mark Done And Checkout" at bounding box center [571, 348] width 106 height 20
select select "service"
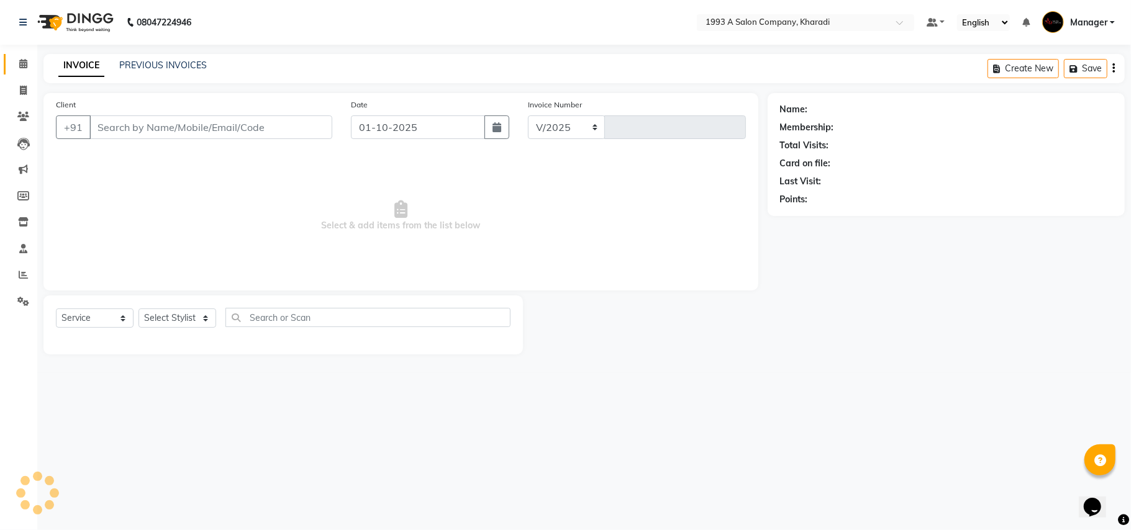
select select "651"
type input "2100"
select select "13350"
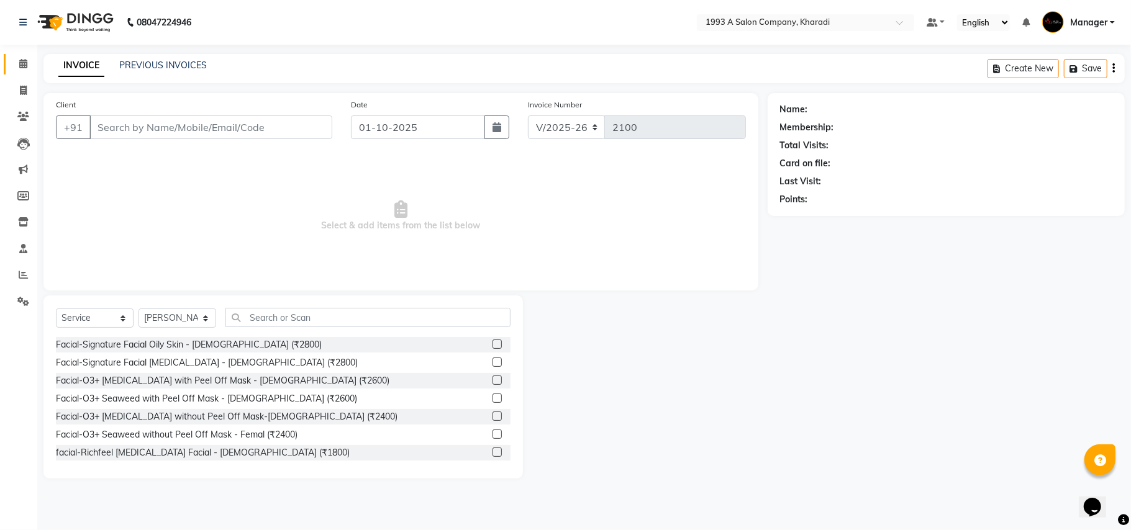
type input "9646044999"
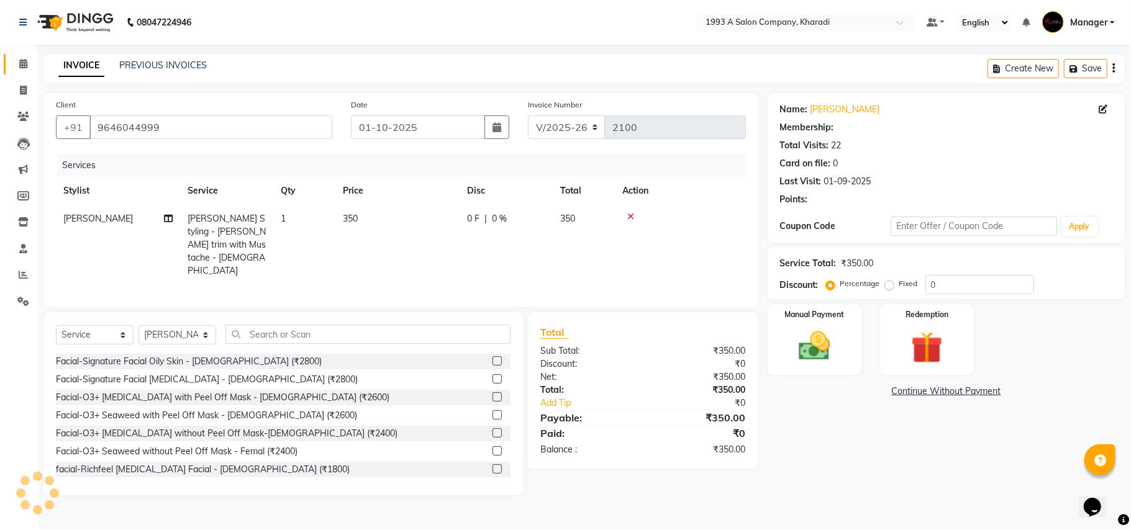
select select "1: Object"
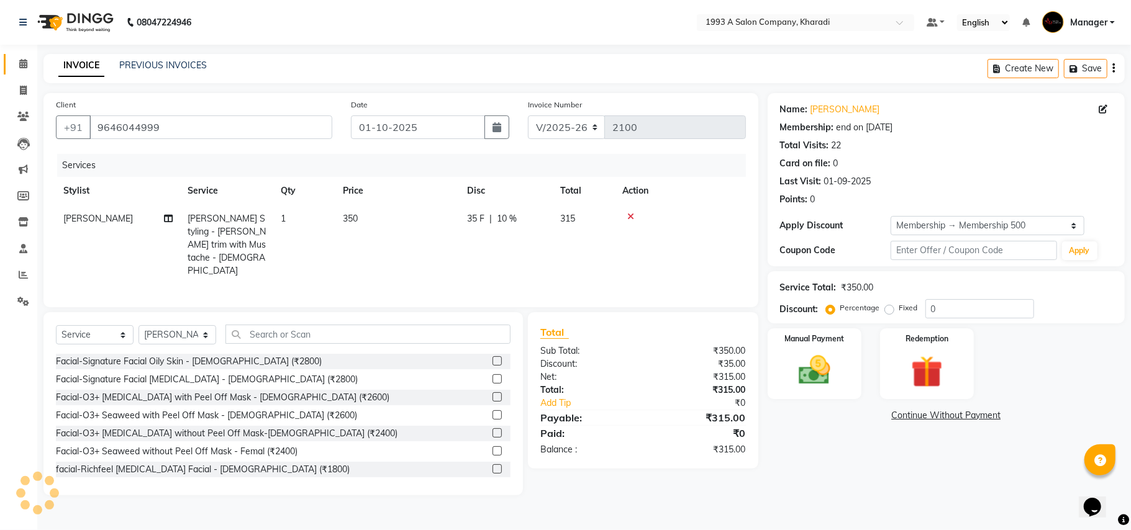
type input "10"
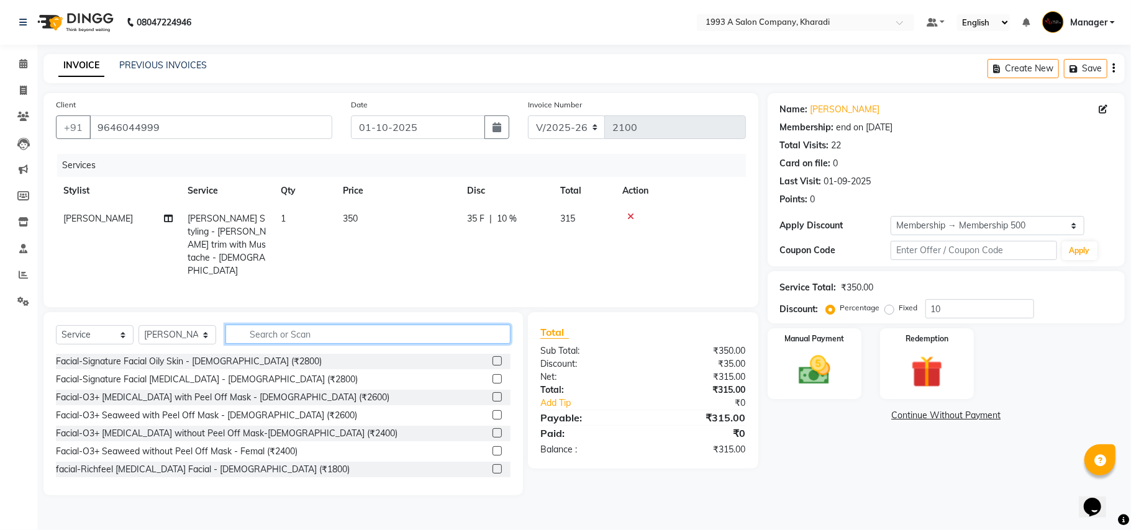
click at [353, 325] on input "text" at bounding box center [367, 334] width 285 height 19
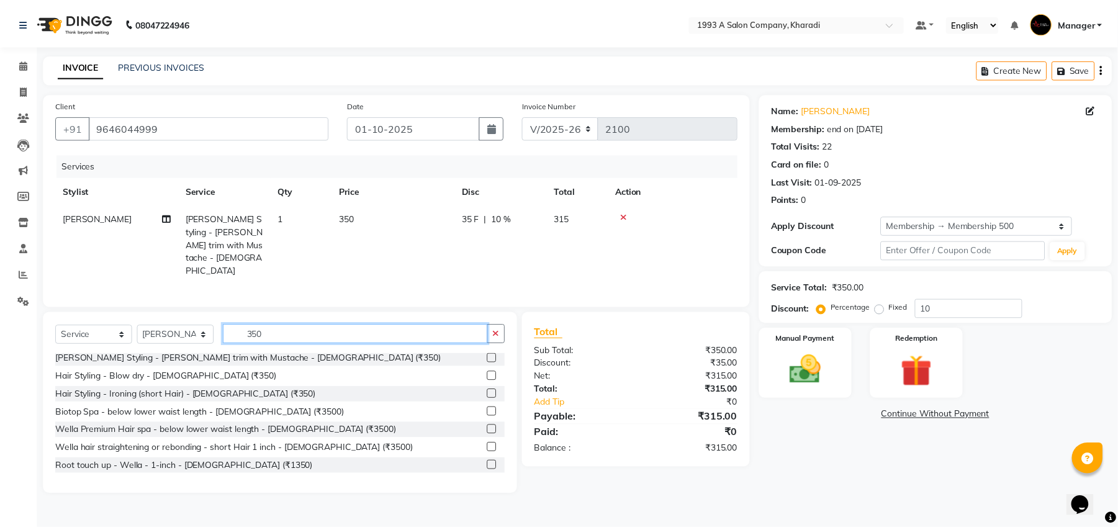
scroll to position [328, 0]
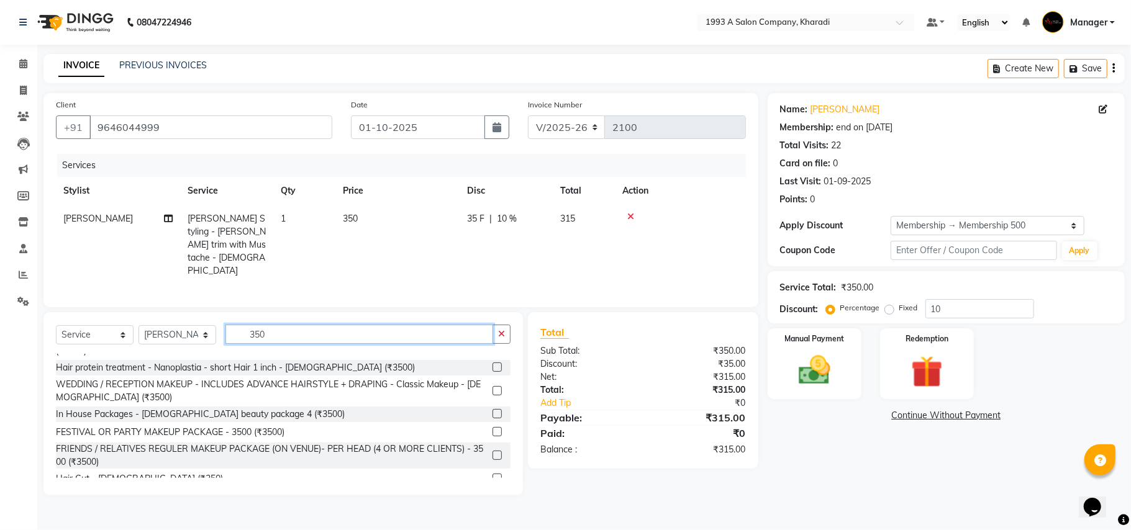
type input "350"
click at [492, 474] on label at bounding box center [496, 478] width 9 height 9
click at [492, 475] on input "checkbox" at bounding box center [496, 479] width 8 height 8
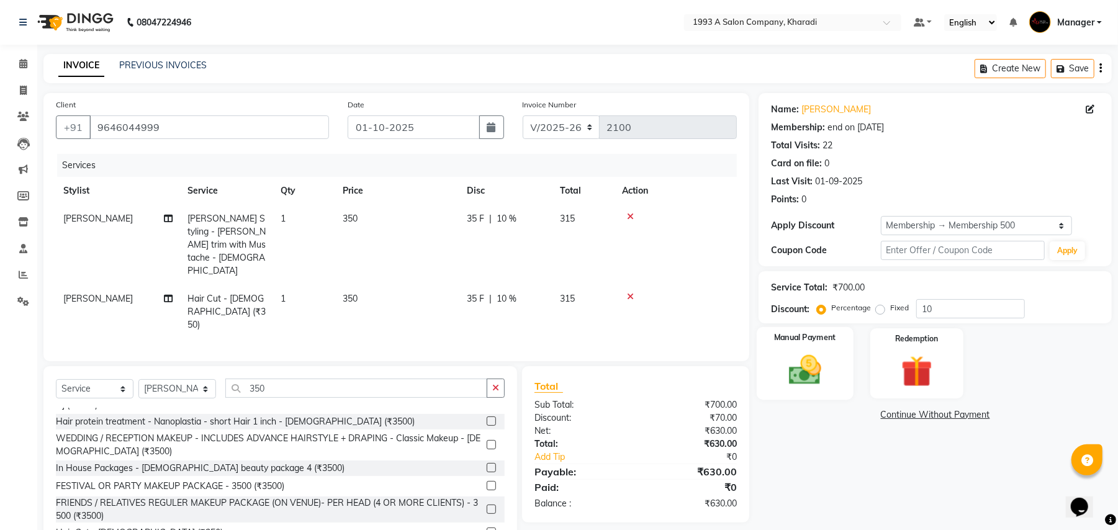
checkbox input "false"
click at [979, 307] on input "10" at bounding box center [970, 308] width 109 height 19
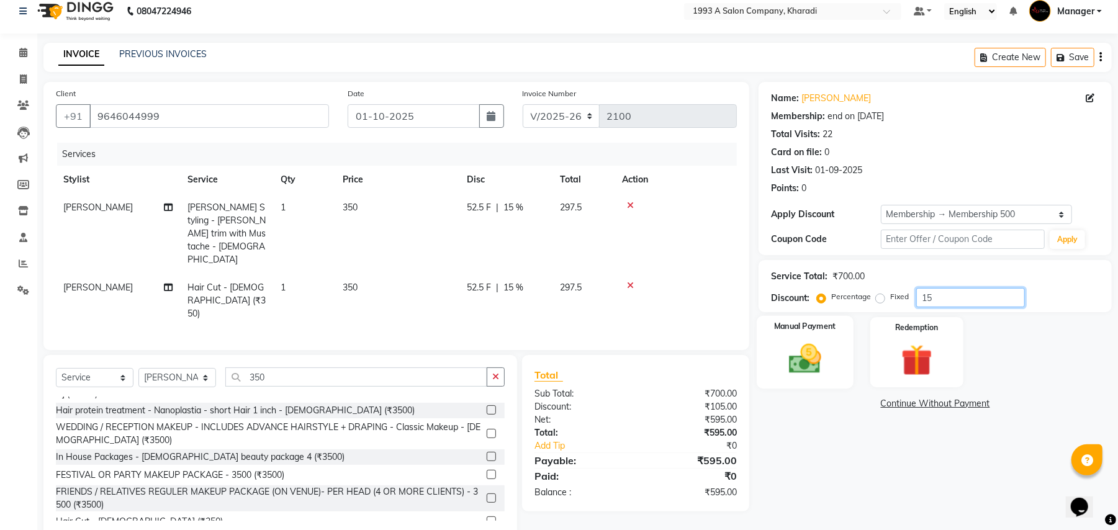
type input "15"
click at [823, 370] on img at bounding box center [805, 359] width 53 height 38
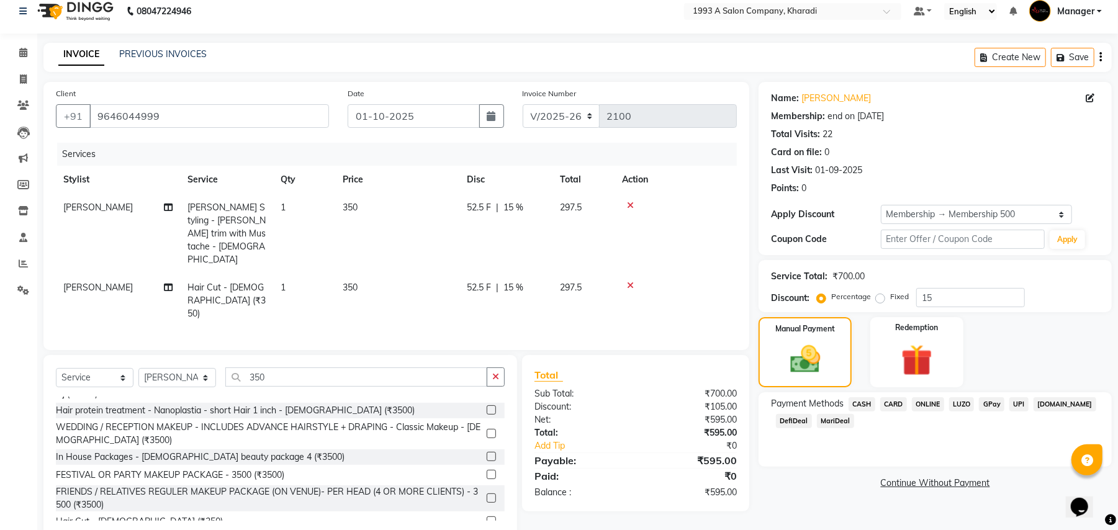
click at [788, 421] on span "DefiDeal" at bounding box center [794, 421] width 36 height 14
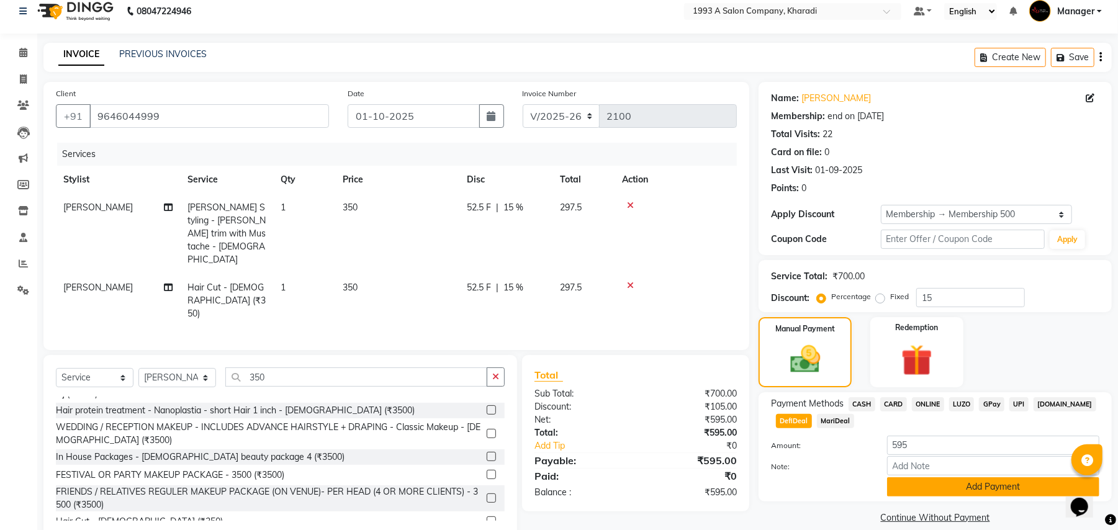
click at [994, 485] on button "Add Payment" at bounding box center [993, 486] width 212 height 19
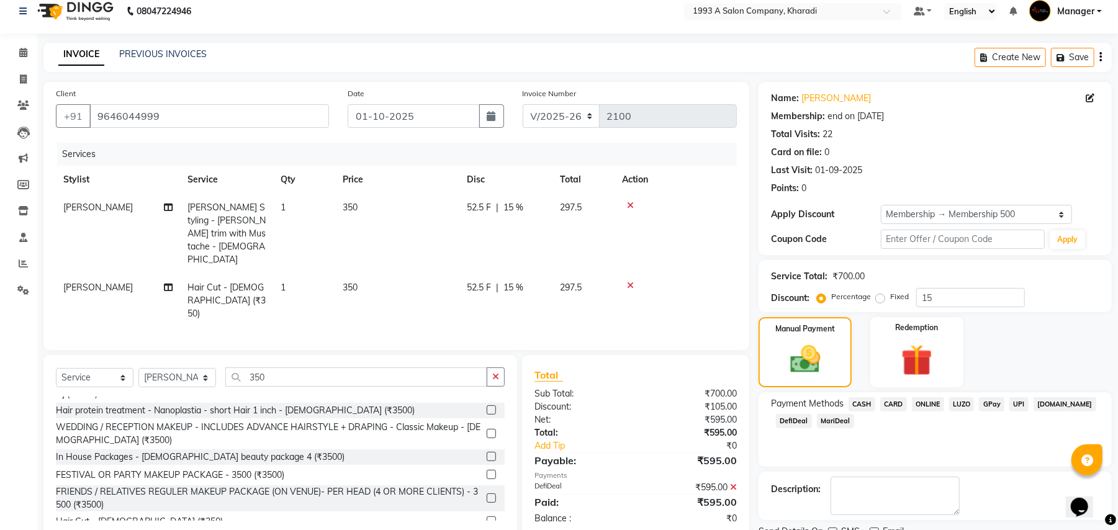
scroll to position [63, 0]
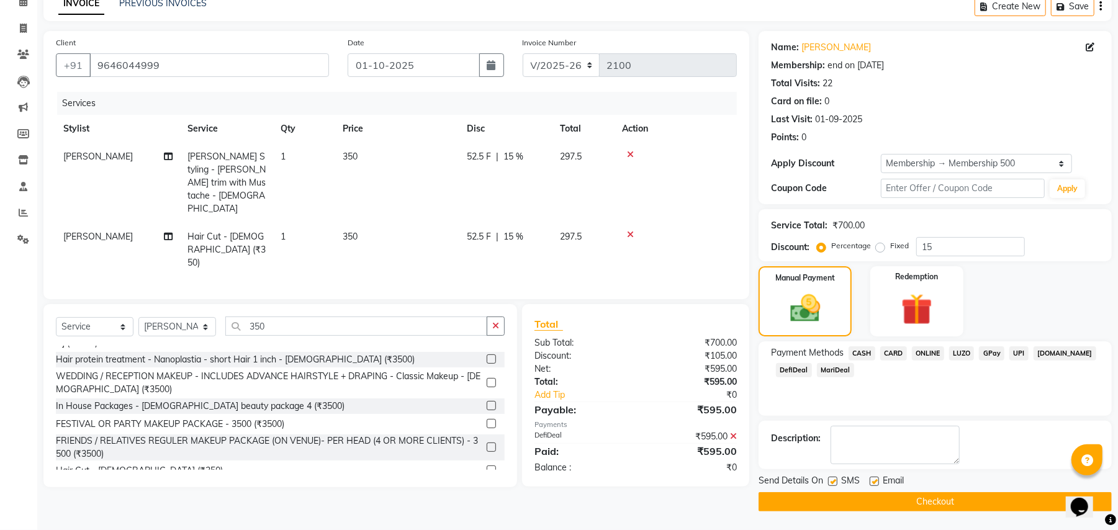
click at [941, 504] on button "Checkout" at bounding box center [935, 501] width 353 height 19
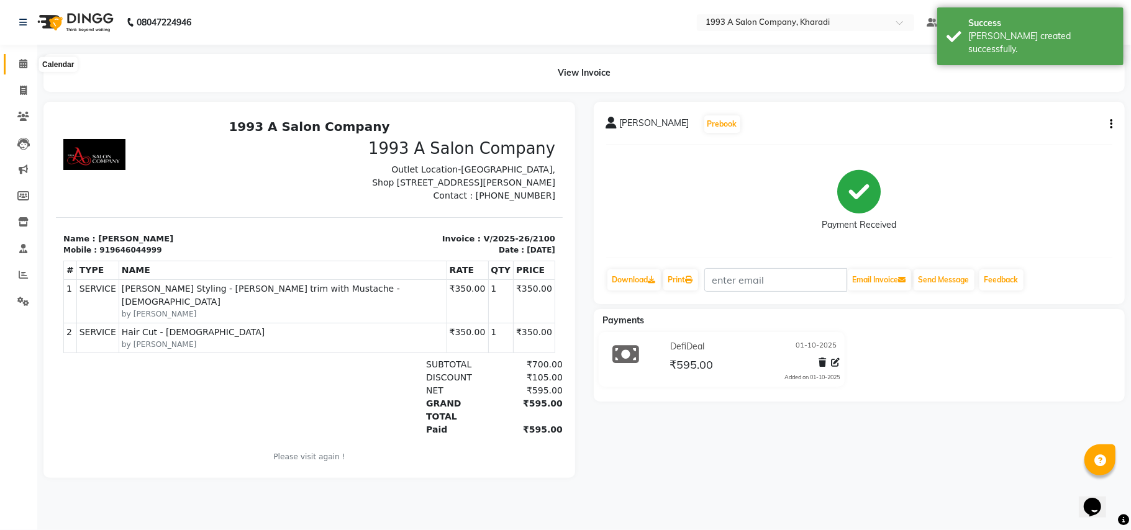
click at [22, 65] on icon at bounding box center [23, 63] width 8 height 9
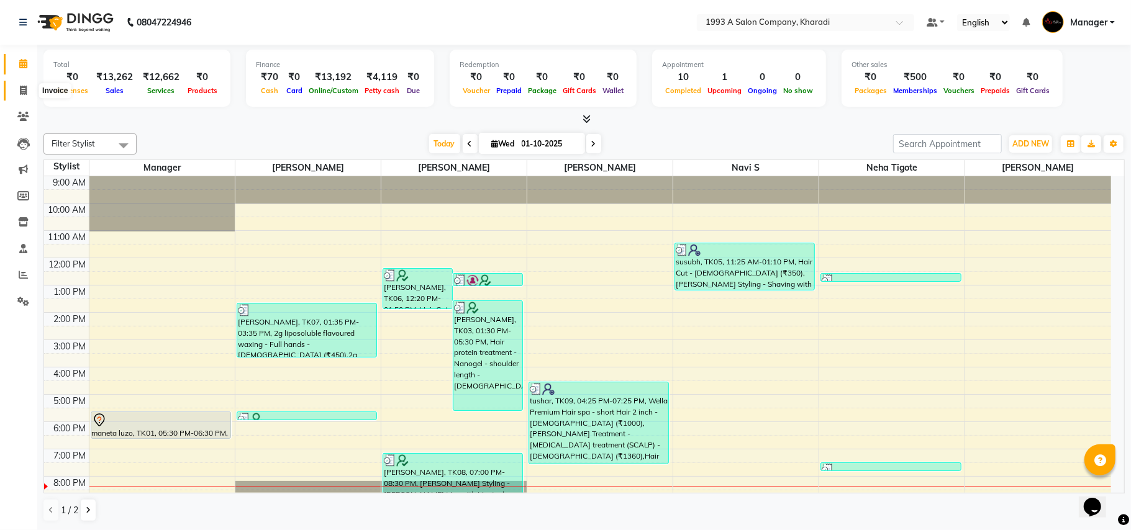
click at [23, 88] on icon at bounding box center [23, 90] width 7 height 9
select select "service"
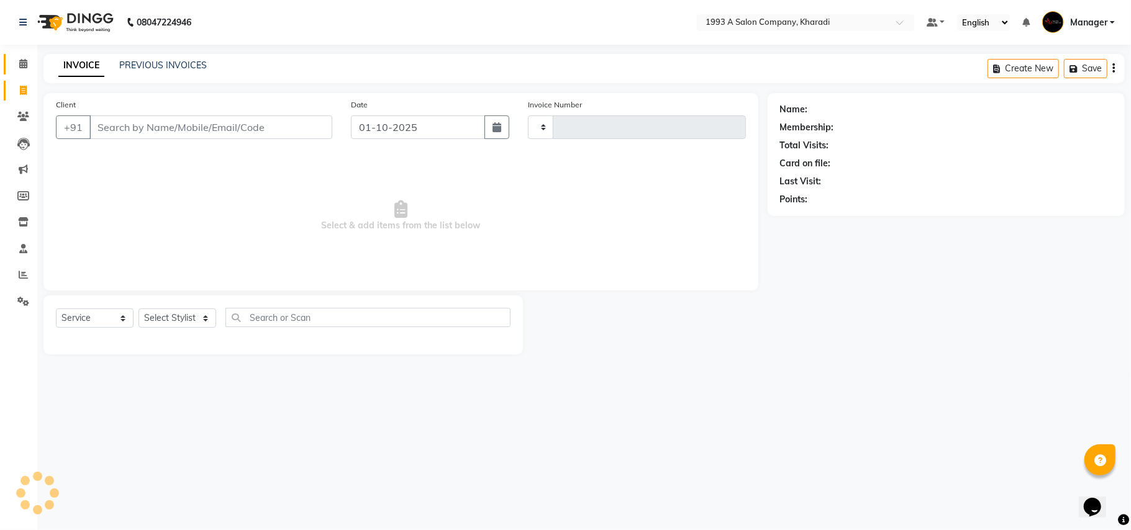
type input "2101"
select select "651"
select select "13350"
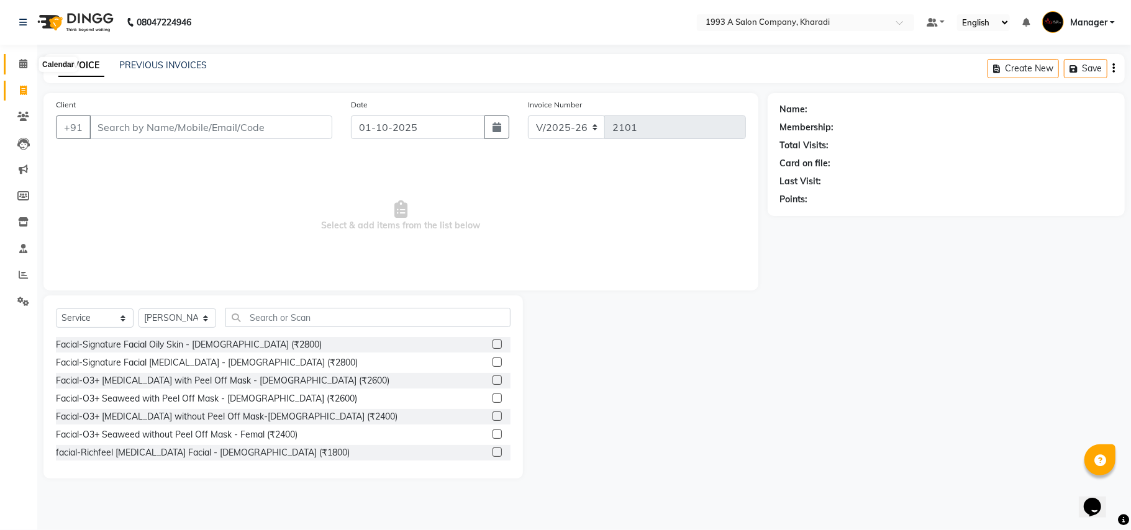
click at [24, 63] on icon at bounding box center [23, 63] width 8 height 9
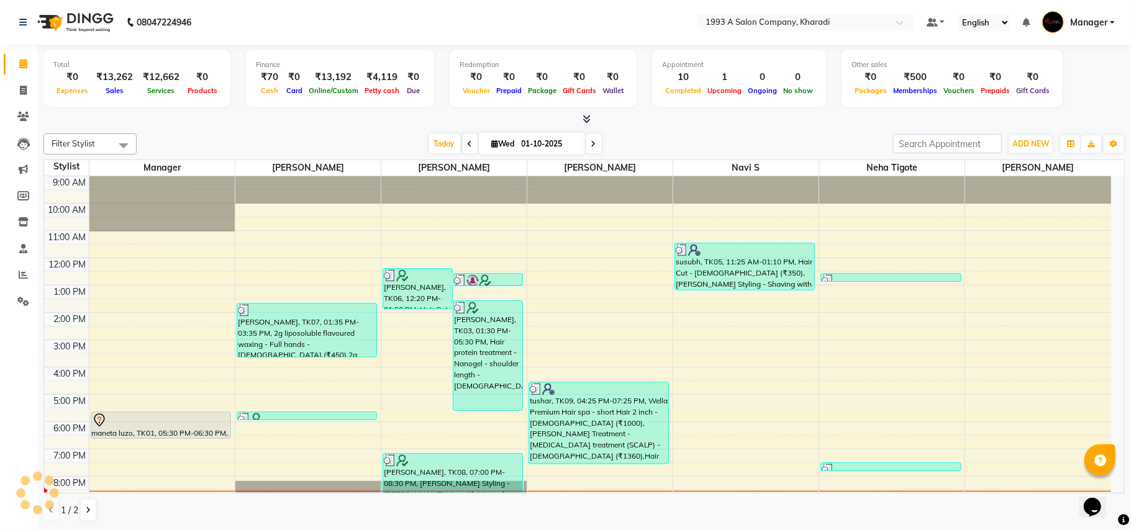
scroll to position [20, 0]
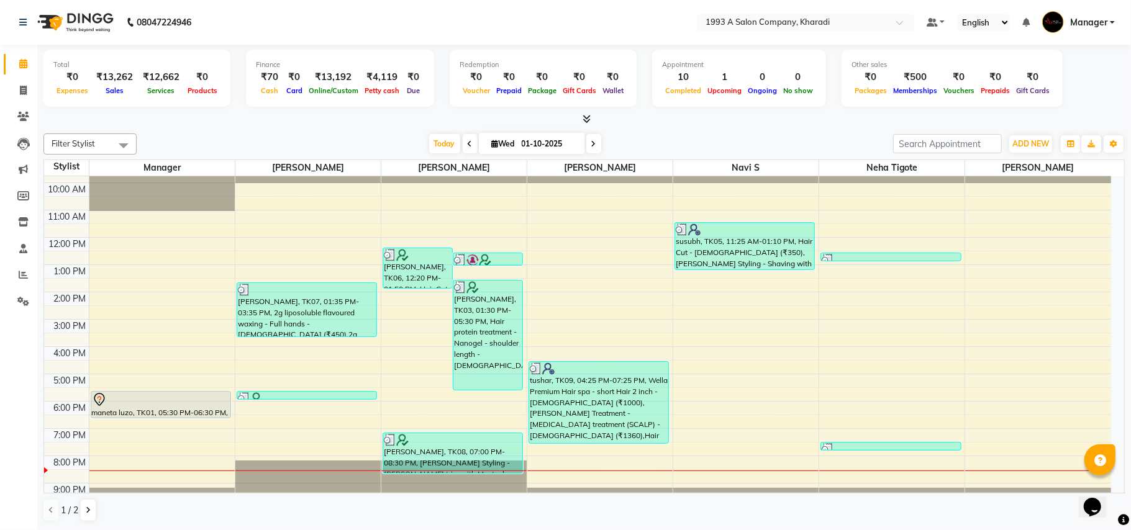
click at [591, 145] on icon at bounding box center [593, 143] width 5 height 7
type input "02-10-2025"
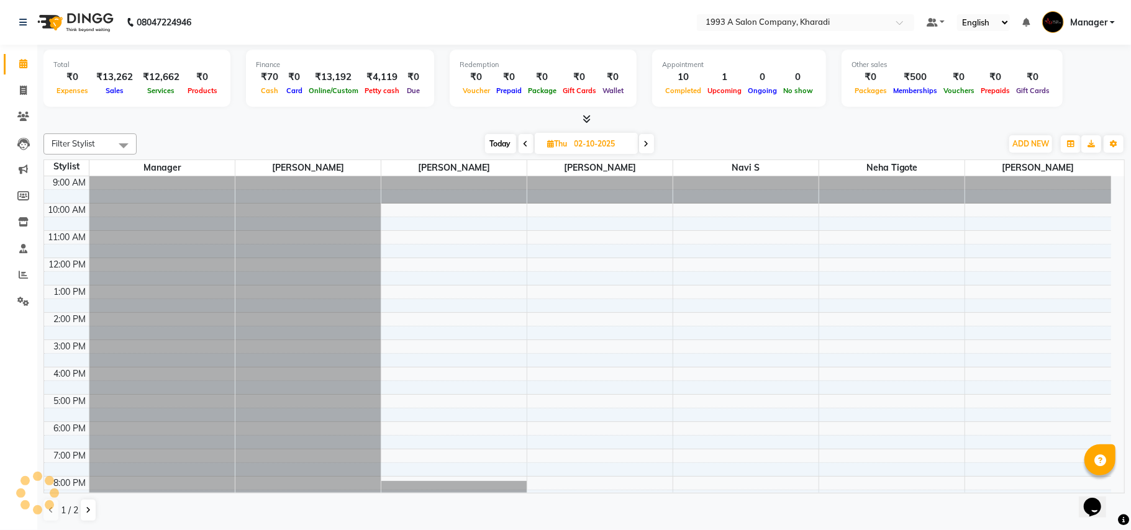
scroll to position [43, 0]
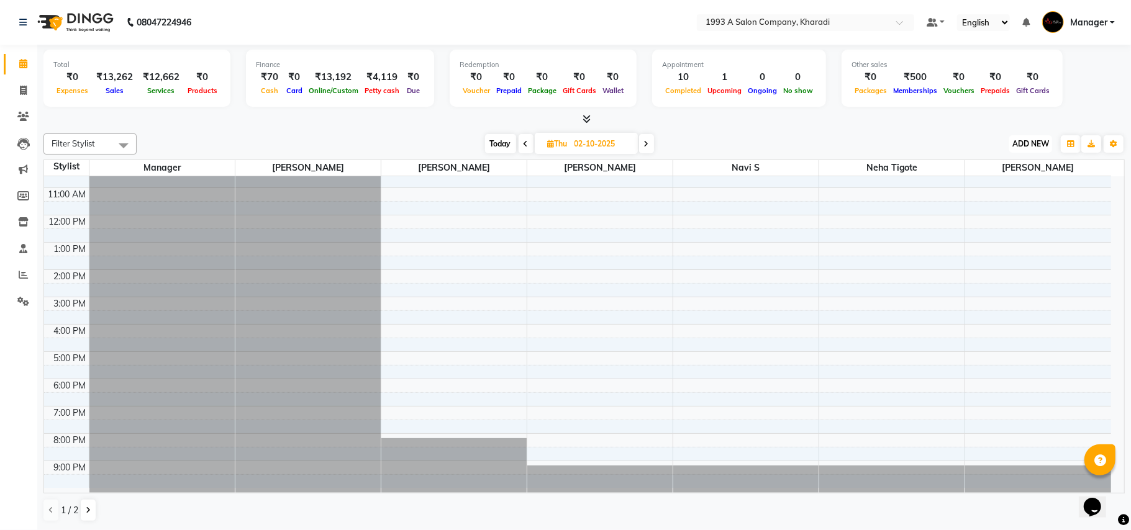
click at [1026, 140] on span "ADD NEW" at bounding box center [1030, 143] width 37 height 9
click at [997, 173] on button "Add Appointment" at bounding box center [1002, 168] width 98 height 16
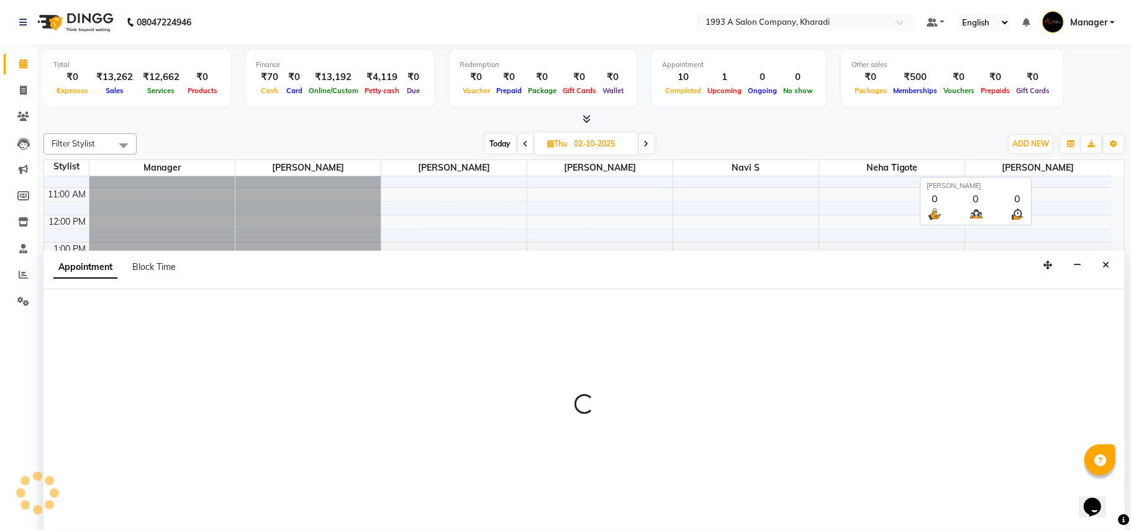
select select "tentative"
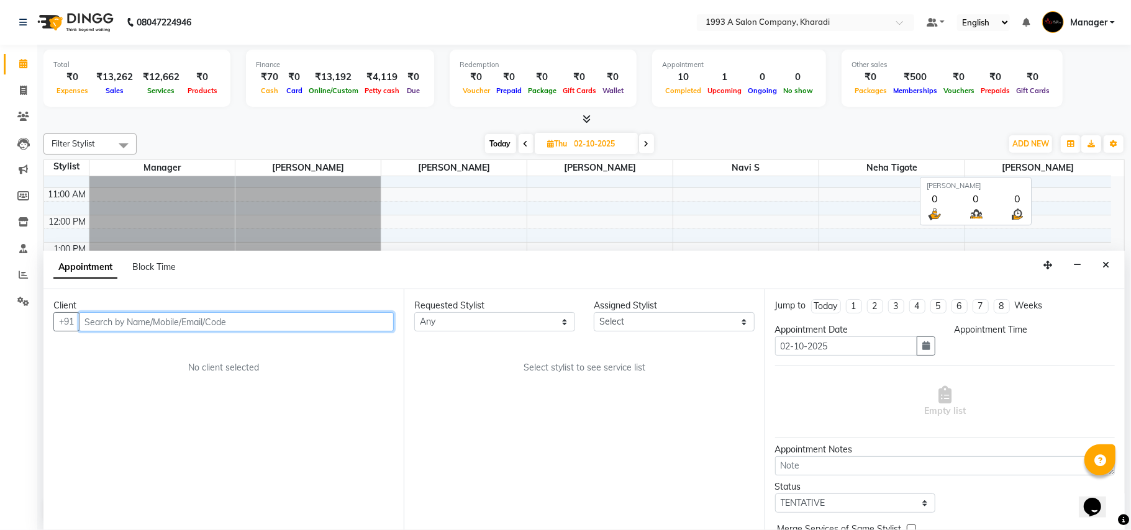
select select "600"
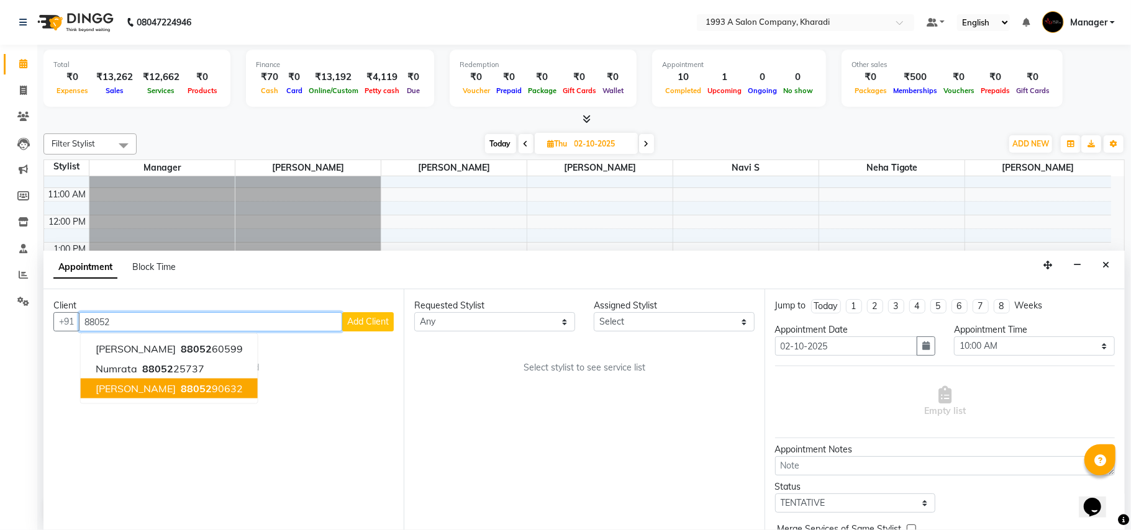
click at [204, 392] on ngb-highlight "88052 90632" at bounding box center [210, 388] width 65 height 12
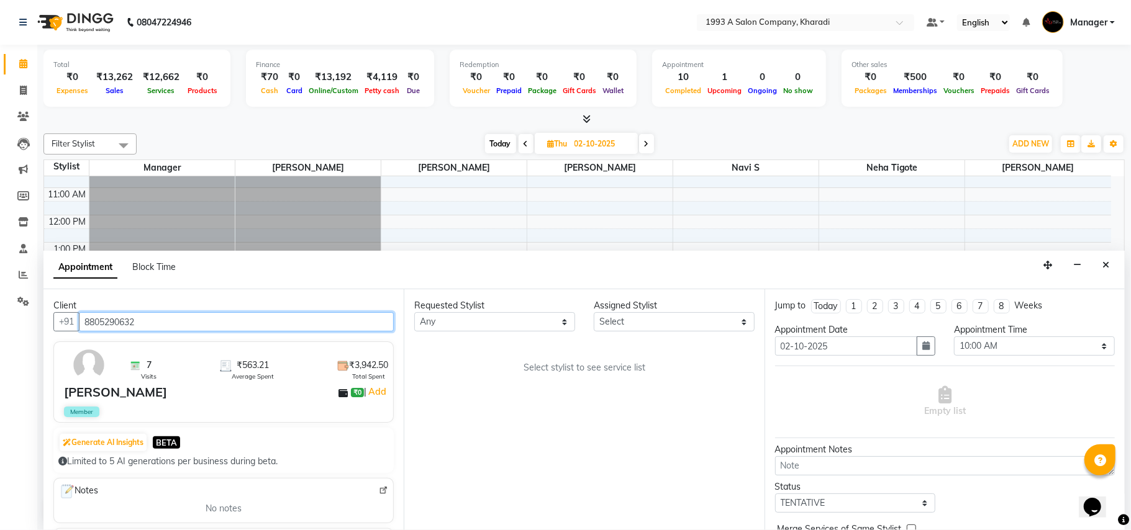
type input "8805290632"
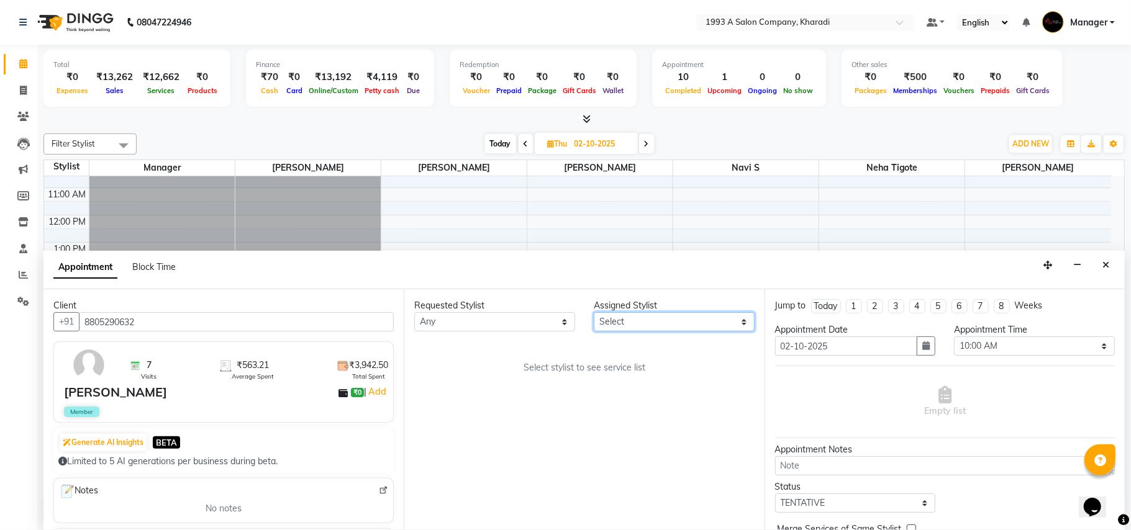
click at [746, 323] on select "Select [PERSON_NAME] [PERSON_NAME] Manager Navi S Neha Tigote [PERSON_NAME] [PE…" at bounding box center [674, 321] width 161 height 19
select select "90882"
click at [594, 313] on select "Select [PERSON_NAME] [PERSON_NAME] Manager Navi S Neha Tigote [PERSON_NAME] [PE…" at bounding box center [674, 321] width 161 height 19
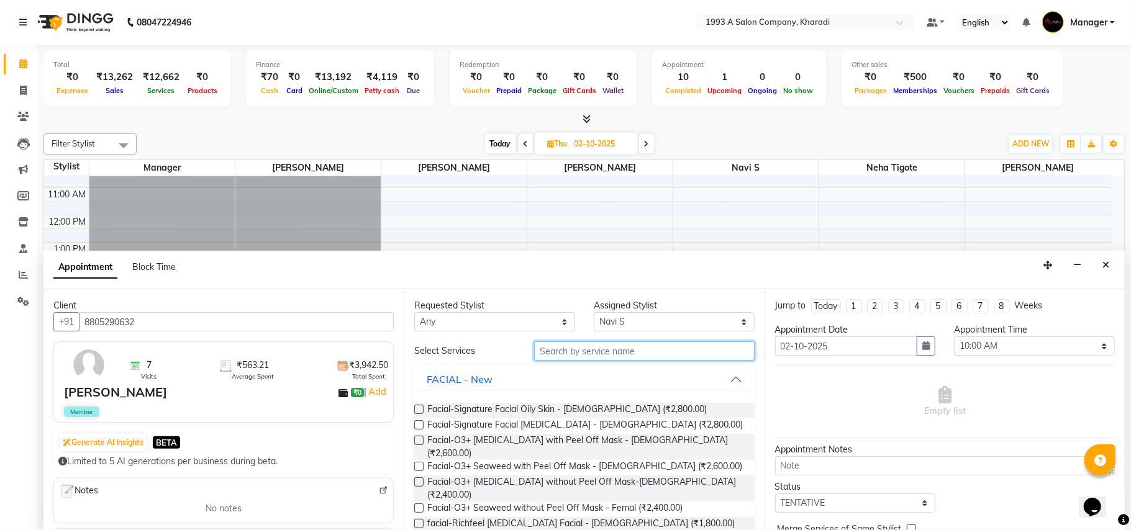
click at [642, 353] on input "text" at bounding box center [644, 350] width 220 height 19
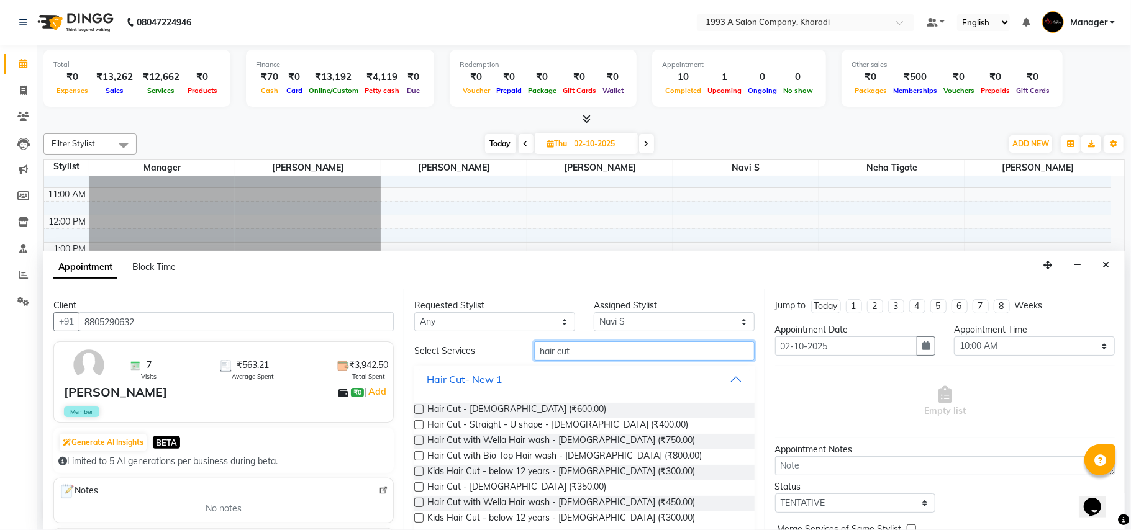
type input "hair cut"
click at [418, 491] on label at bounding box center [418, 486] width 9 height 9
click at [418, 491] on input "checkbox" at bounding box center [418, 488] width 8 height 8
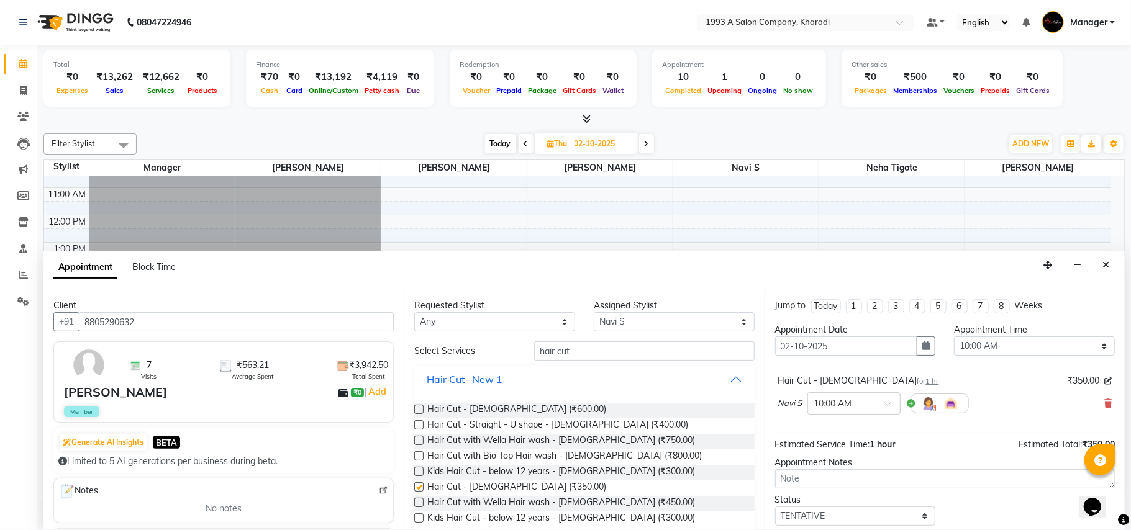
checkbox input "false"
click at [890, 405] on span at bounding box center [892, 407] width 16 height 13
click at [832, 520] on div "11:00 AM" at bounding box center [854, 518] width 92 height 23
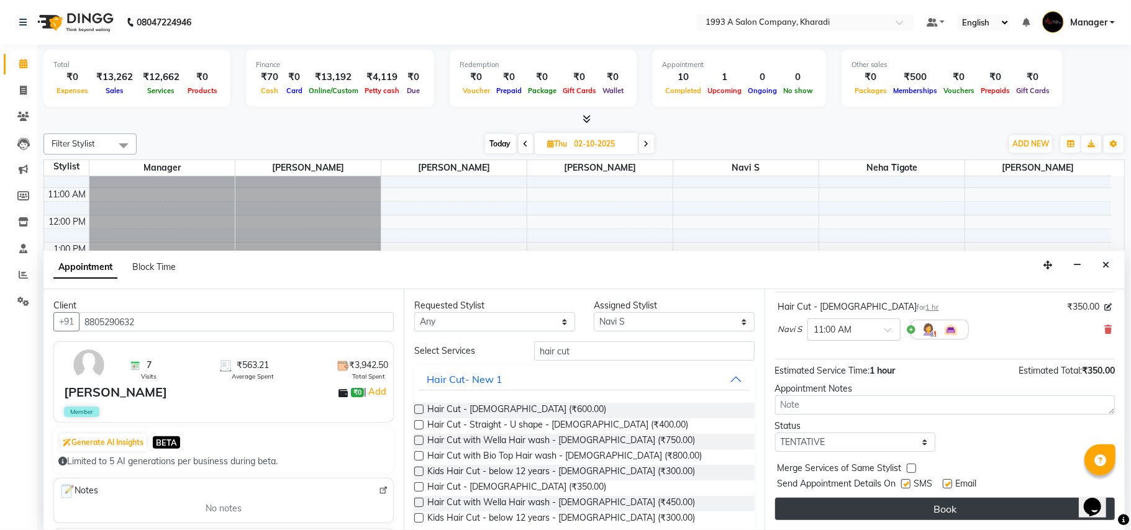
click at [941, 514] on button "Book" at bounding box center [945, 509] width 340 height 22
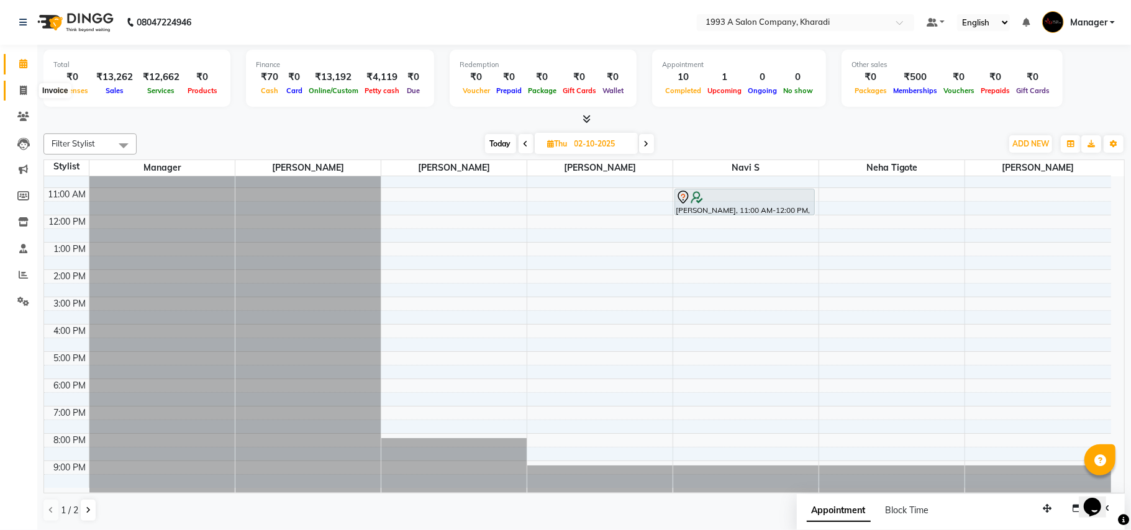
click at [24, 88] on icon at bounding box center [23, 90] width 7 height 9
select select "service"
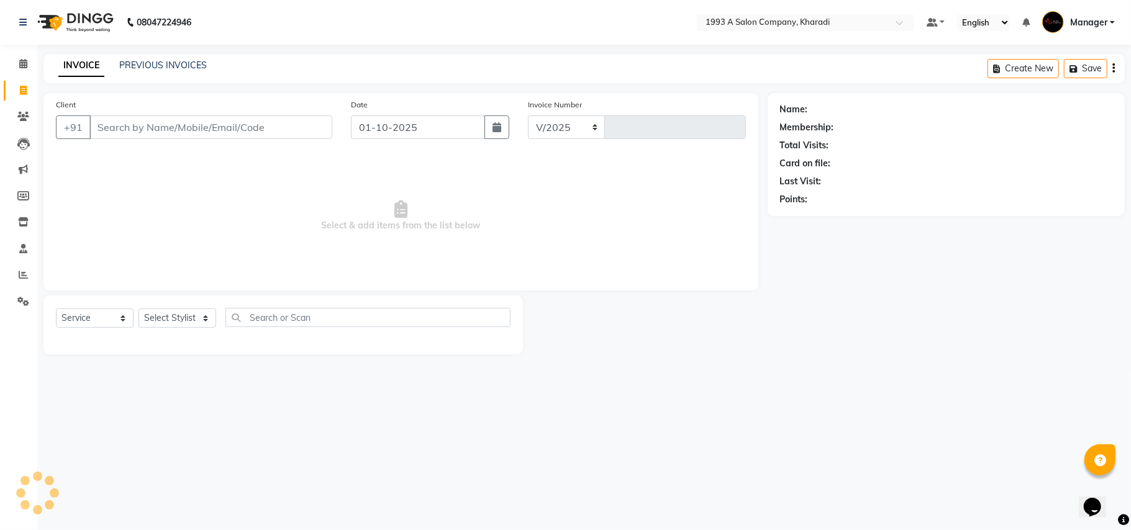
select select "651"
type input "2101"
select select "13350"
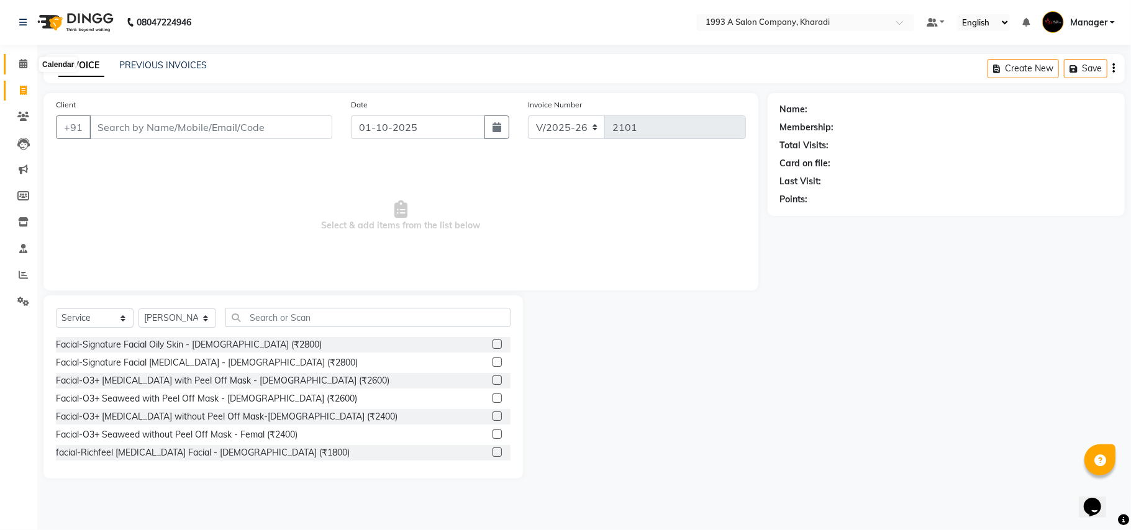
click at [22, 68] on icon at bounding box center [23, 63] width 8 height 9
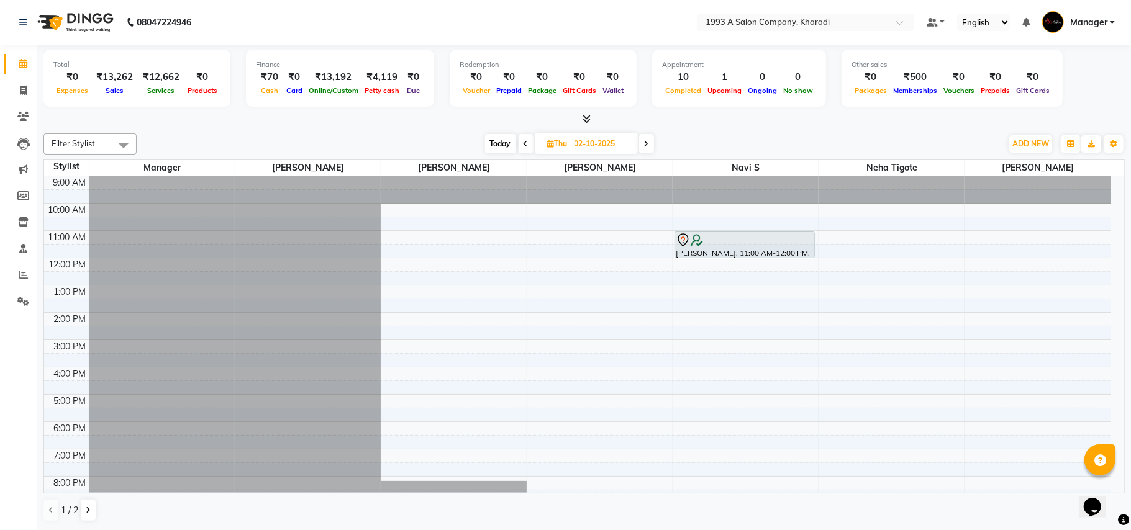
click at [528, 140] on span at bounding box center [525, 143] width 15 height 19
type input "01-10-2025"
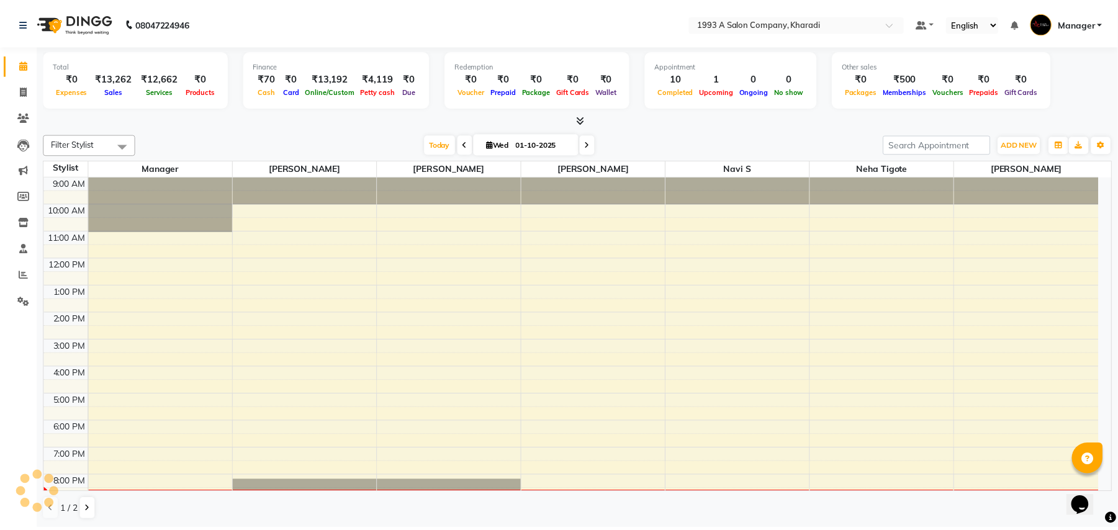
scroll to position [43, 0]
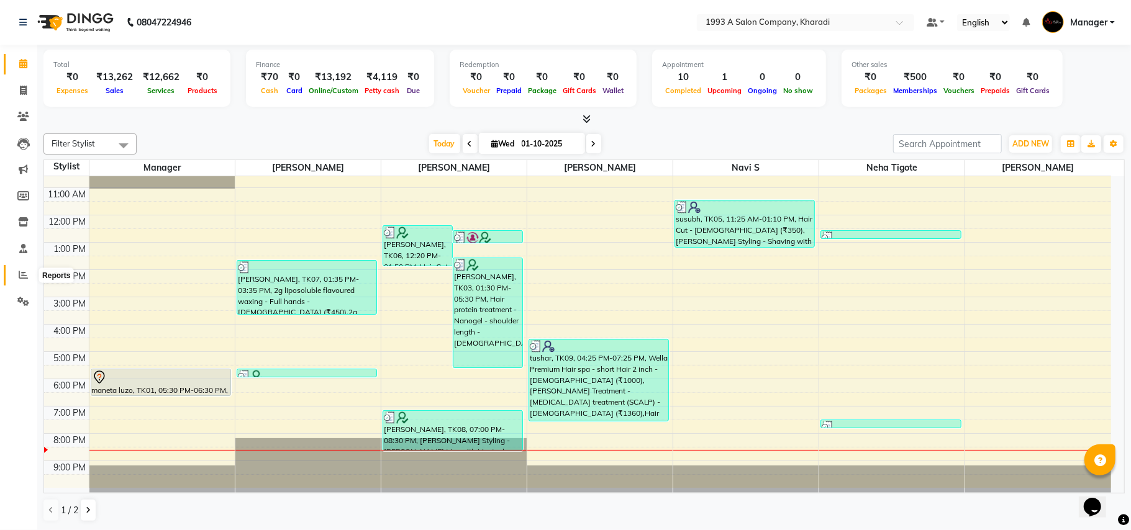
click at [15, 274] on span at bounding box center [23, 275] width 22 height 14
